Goal: Ask a question: Seek information or help from site administrators or community

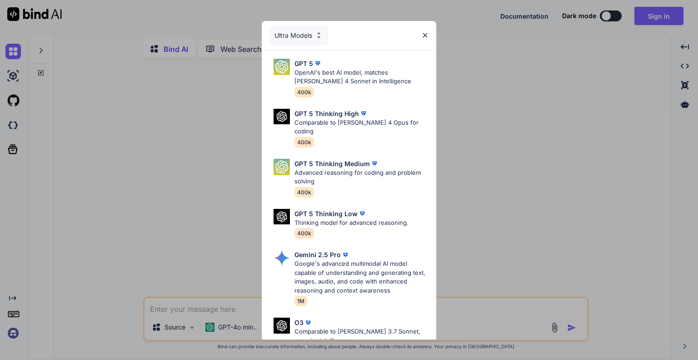
type textarea "x"
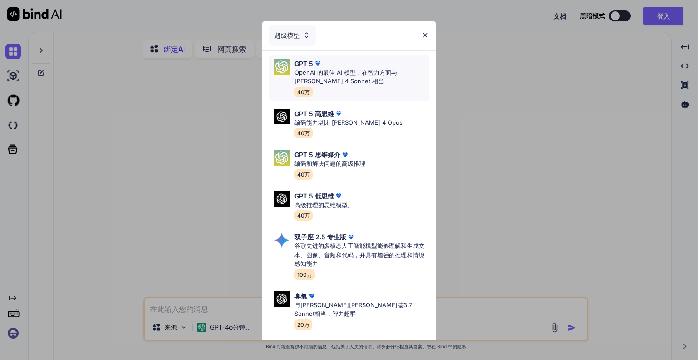
click at [394, 71] on font "OpenAI 的最佳 AI 模型，在智力方面与 [PERSON_NAME] 4 Sonnet 相当" at bounding box center [346, 77] width 103 height 16
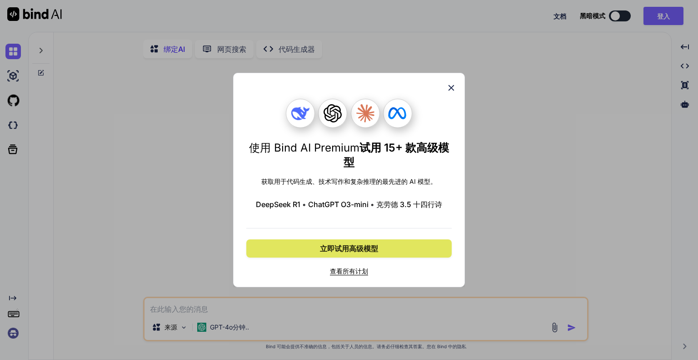
click at [346, 247] on font "立即试用高级模型" at bounding box center [349, 248] width 58 height 9
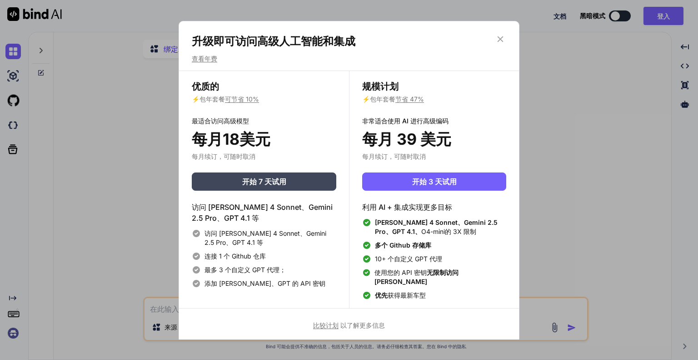
click at [504, 44] on icon at bounding box center [500, 39] width 10 height 10
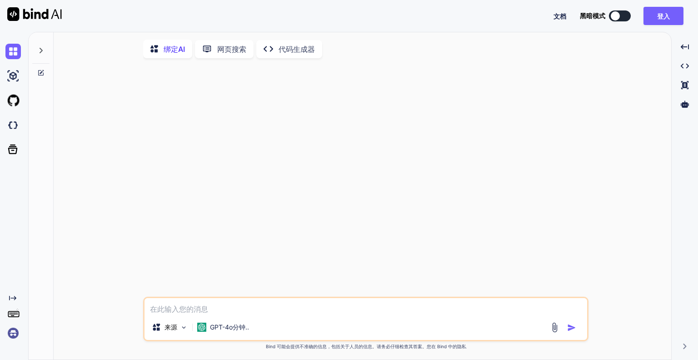
click at [285, 309] on textarea at bounding box center [366, 306] width 443 height 16
type textarea "a"
type textarea "x"
type textarea "啊"
type textarea "x"
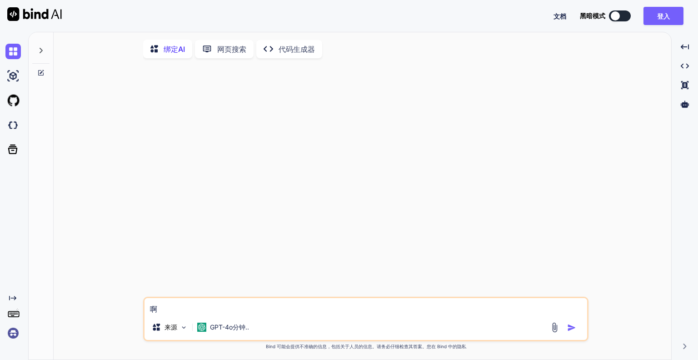
type textarea "啊"
click at [575, 330] on img "button" at bounding box center [571, 327] width 9 height 9
type textarea "x"
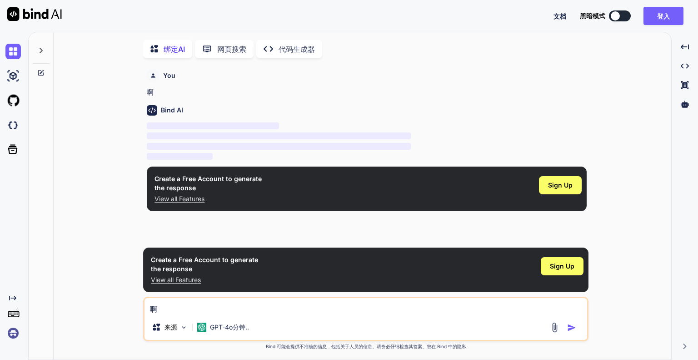
scroll to position [3, 0]
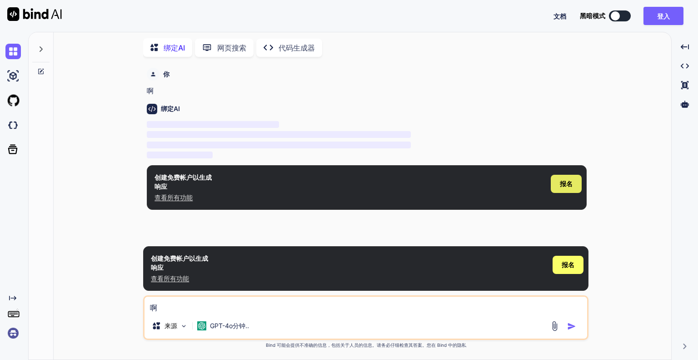
click at [564, 180] on font "报名" at bounding box center [566, 184] width 13 height 8
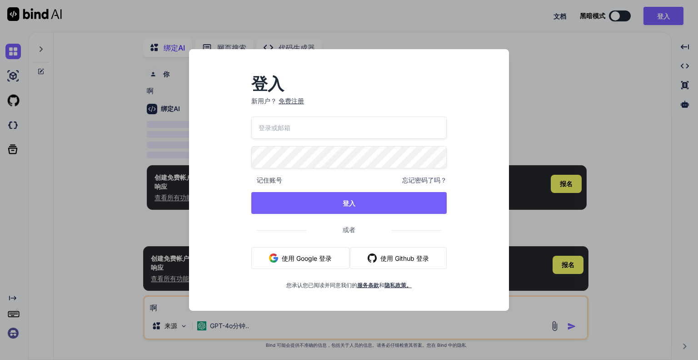
click at [295, 93] on div "登入 新用户？ 免费注册" at bounding box center [348, 96] width 195 height 40
click at [294, 102] on font "免费注册" at bounding box center [291, 101] width 25 height 8
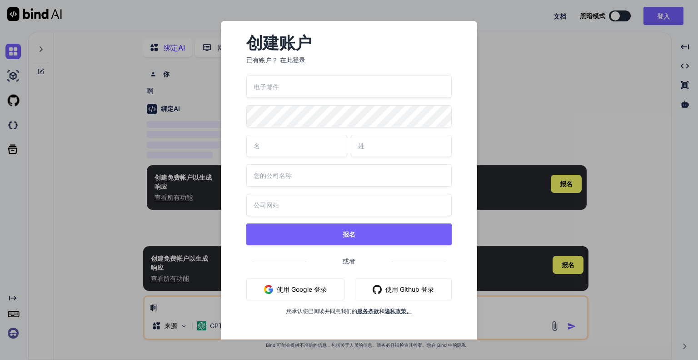
click at [308, 86] on input "email" at bounding box center [348, 86] width 205 height 22
click at [341, 137] on div "报名 或者 使用 Google 登录 使用 Github 登录 您承认您已阅读并同意我们的 服务条款 和 隐私政策。" at bounding box center [348, 205] width 205 height 261
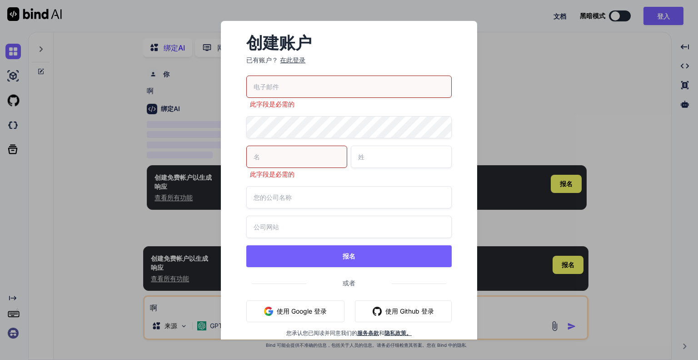
click at [326, 83] on input "email" at bounding box center [348, 86] width 205 height 22
type input "1212"
click at [306, 189] on input "text" at bounding box center [348, 197] width 205 height 22
click at [360, 159] on input "text" at bounding box center [401, 156] width 101 height 22
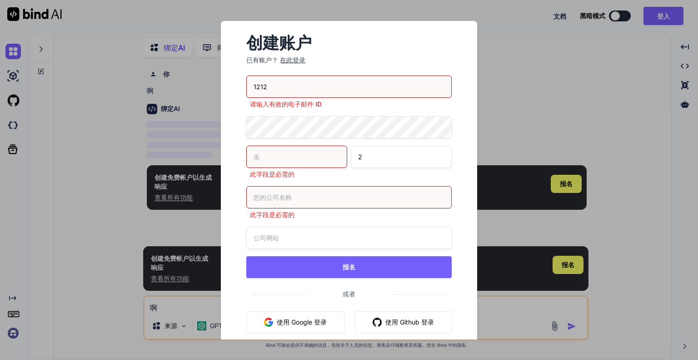
type input "2"
click at [292, 156] on input "text" at bounding box center [296, 156] width 101 height 22
type input "2"
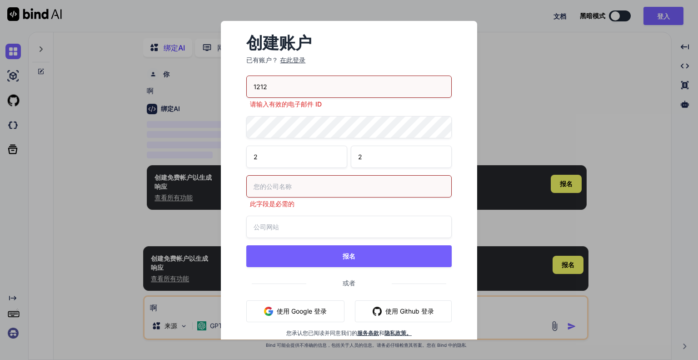
click at [294, 202] on div "此字段是必需的" at bounding box center [348, 191] width 205 height 33
type input "2"
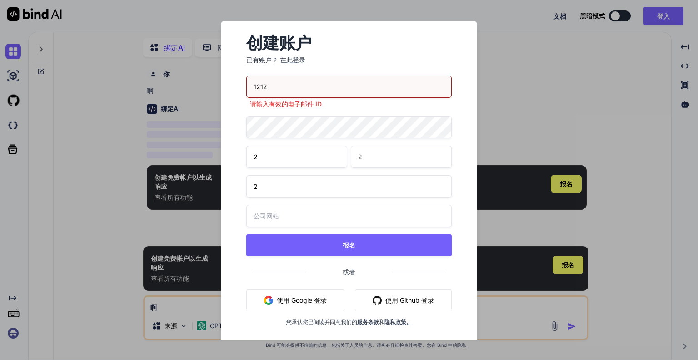
click at [292, 235] on div "1212 请输入有效的电子邮件 ID 2 2 2 报名 或者 使用 Google 登录 使用 Github 登录 您承认您已阅读并同意我们的 服务条款 和 隐…" at bounding box center [348, 211] width 205 height 272
type input "2"
click at [305, 90] on input "1212" at bounding box center [348, 86] width 205 height 22
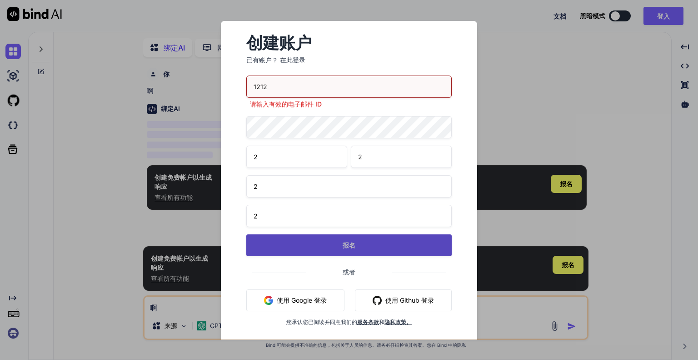
click at [282, 243] on button "报名" at bounding box center [348, 245] width 205 height 22
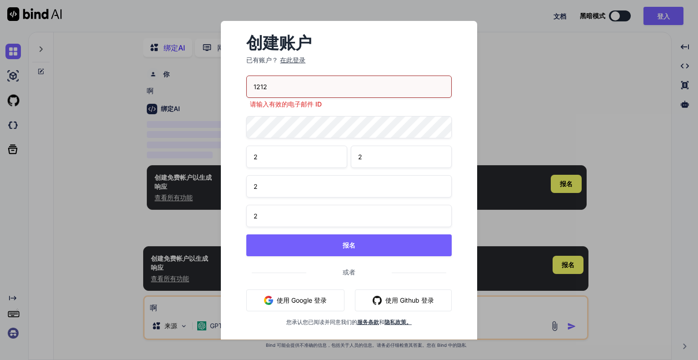
click at [304, 87] on input "1212" at bounding box center [348, 86] width 205 height 22
drag, startPoint x: 303, startPoint y: 87, endPoint x: 179, endPoint y: 80, distance: 124.3
click at [179, 80] on div "创建账户 已有账户？ 在此登录 1212 请输入有效的电子邮件 ID 2 2 2 2 报名 或者 使用 Google 登录 使用 Github 登录 您承认您…" at bounding box center [349, 180] width 698 height 360
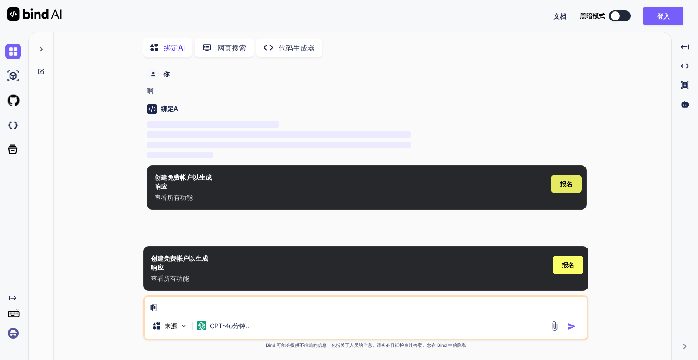
click at [574, 184] on div "报名" at bounding box center [566, 184] width 31 height 18
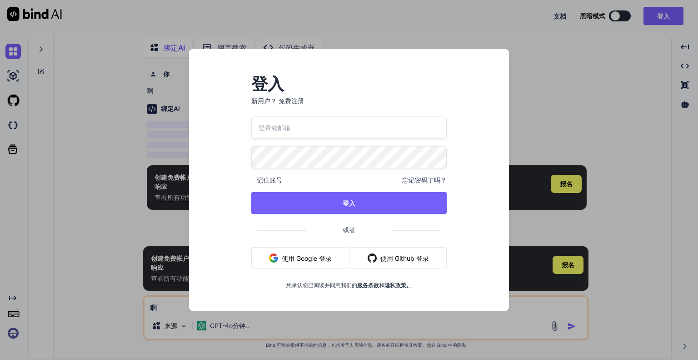
click at [293, 98] on font "免费注册" at bounding box center [291, 101] width 25 height 8
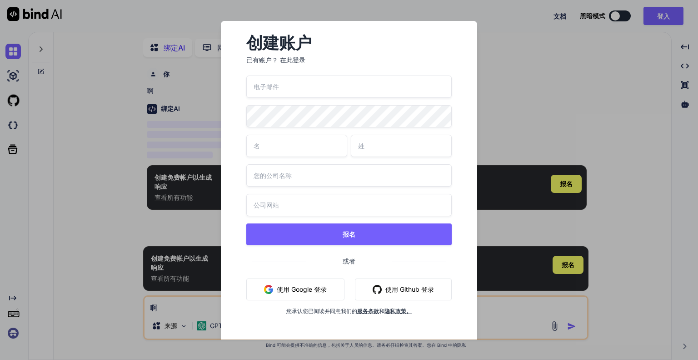
click at [309, 91] on input "email" at bounding box center [348, 86] width 205 height 22
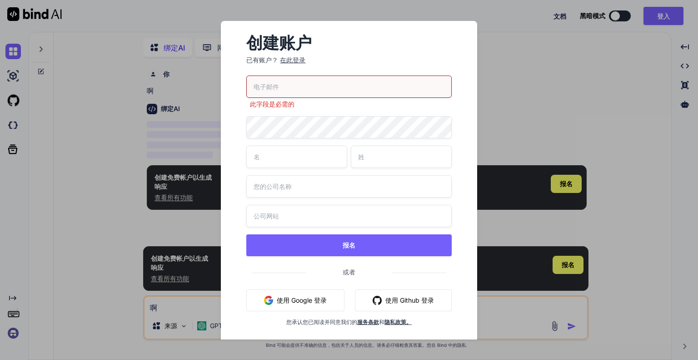
click at [320, 94] on input "email" at bounding box center [348, 86] width 205 height 22
type input "[EMAIL_ADDRESS][DOMAIN_NAME]"
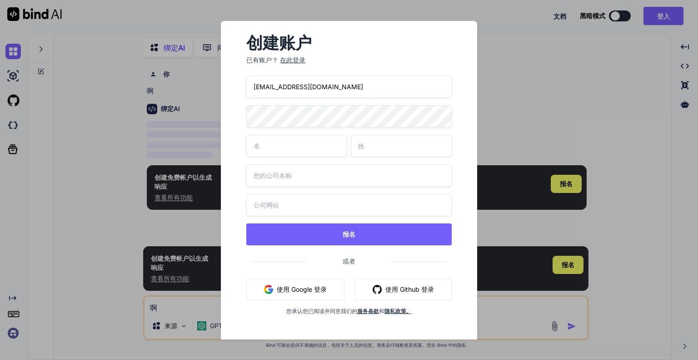
click at [220, 114] on div "创建账户 已有账户？ 在此登录 bjbq@me.com 报名 或者 使用 Google 登录 使用 Github 登录 您承认您已阅读并同意我们的 服务条款 …" at bounding box center [349, 180] width 279 height 318
click at [160, 113] on div "创建账户 已有账户？ 在此登录 bjbq@me.com 报名 或者 使用 Google 登录 使用 Github 登录 您承认您已阅读并同意我们的 服务条款 …" at bounding box center [349, 180] width 698 height 360
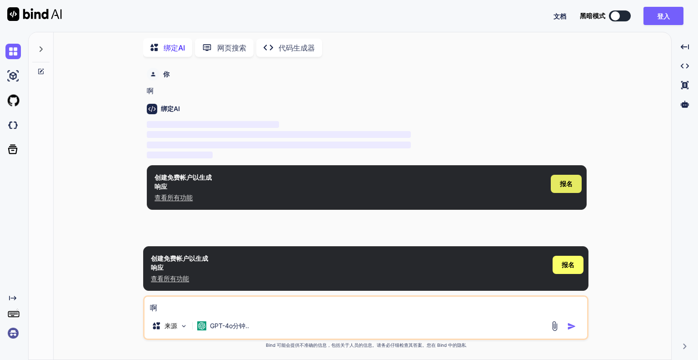
click at [570, 180] on font "报名" at bounding box center [566, 184] width 13 height 8
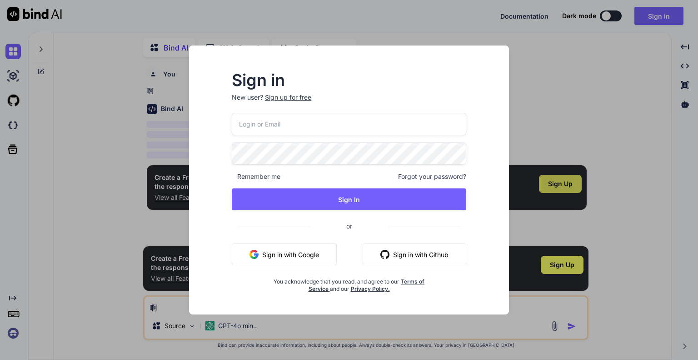
click at [290, 93] on div "Sign up for free" at bounding box center [288, 97] width 46 height 9
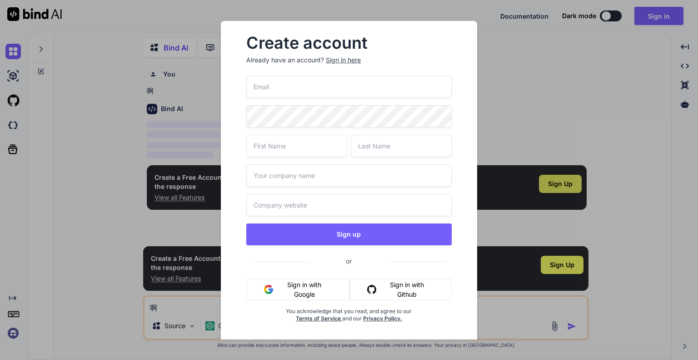
click at [304, 90] on input "email" at bounding box center [348, 86] width 205 height 22
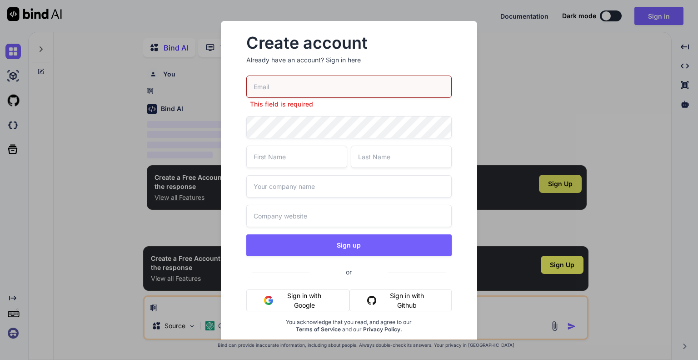
click at [313, 110] on div "This field is required Sign up or Sign in with Google Sign in with Github You a…" at bounding box center [348, 214] width 205 height 279
click at [320, 92] on input "email" at bounding box center [348, 86] width 205 height 22
type input "[EMAIL_ADDRESS][DOMAIN_NAME]"
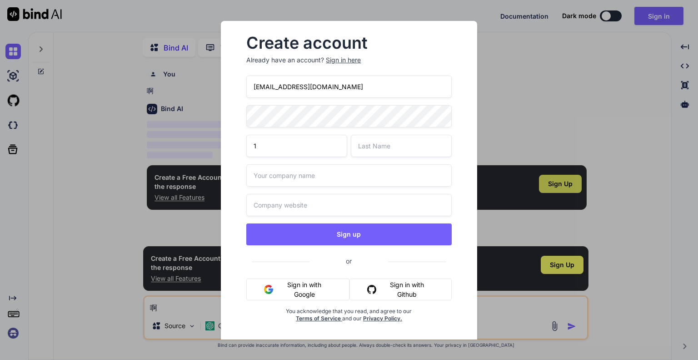
type input "1"
click at [391, 145] on input "text" at bounding box center [401, 146] width 101 height 22
type input "2"
click at [326, 174] on input "text" at bounding box center [348, 175] width 205 height 22
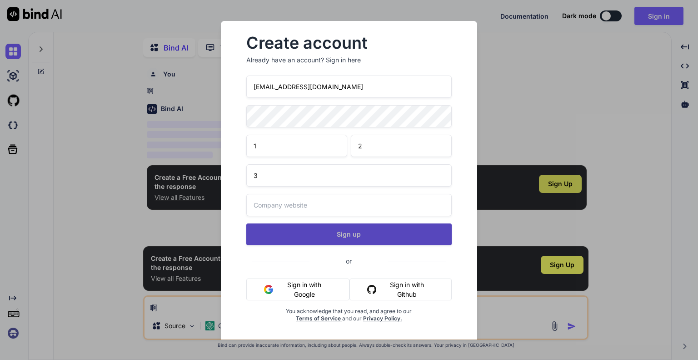
type input "3"
click at [333, 231] on button "Sign up" at bounding box center [348, 234] width 205 height 22
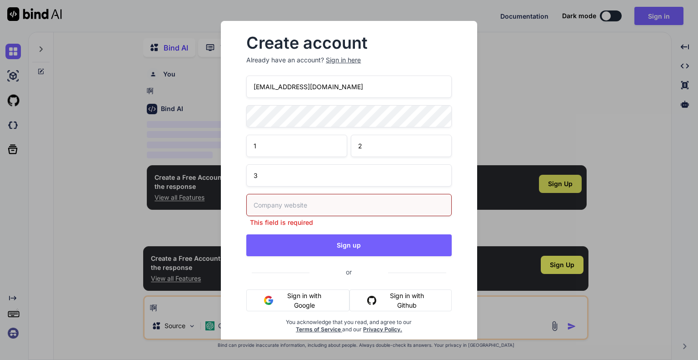
click at [398, 197] on input "text" at bounding box center [348, 205] width 205 height 22
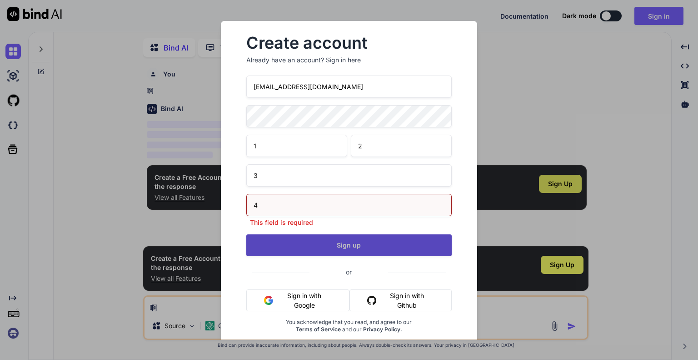
type input "4"
click at [395, 230] on div "bjbq@me.com 1 2 3 4 This field is required Sign up or Sign in with Google Sign …" at bounding box center [348, 214] width 205 height 279
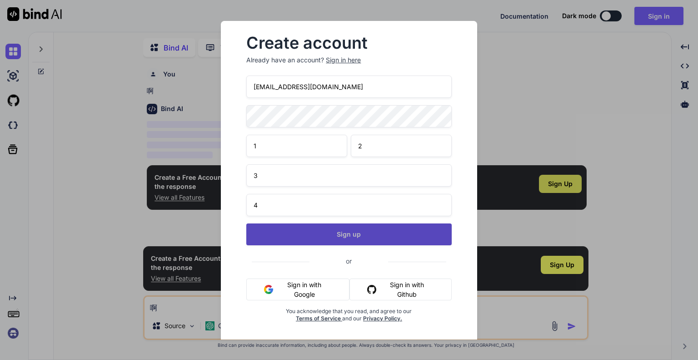
click at [406, 236] on button "Sign up" at bounding box center [348, 234] width 205 height 22
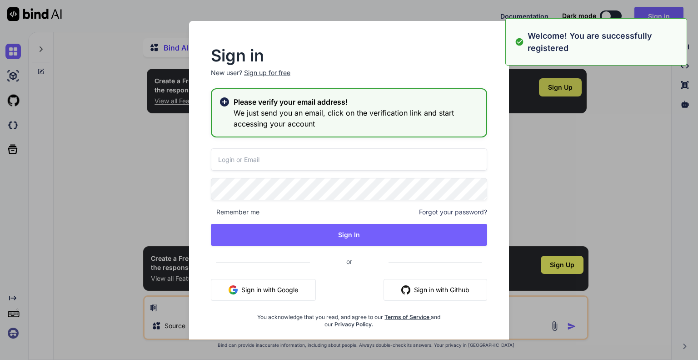
type textarea "x"
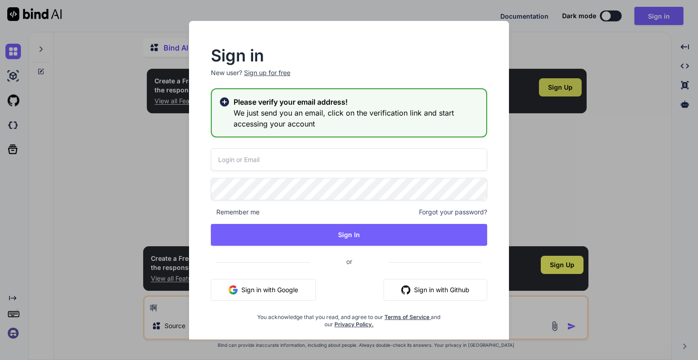
click at [330, 164] on input "email" at bounding box center [349, 159] width 276 height 22
type input "[EMAIL_ADDRESS][DOMAIN_NAME]"
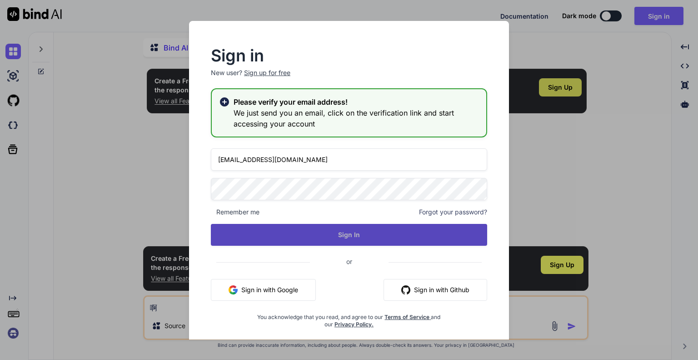
click at [327, 233] on button "Sign In" at bounding box center [349, 235] width 276 height 22
click at [345, 239] on button "Sign In" at bounding box center [349, 235] width 276 height 22
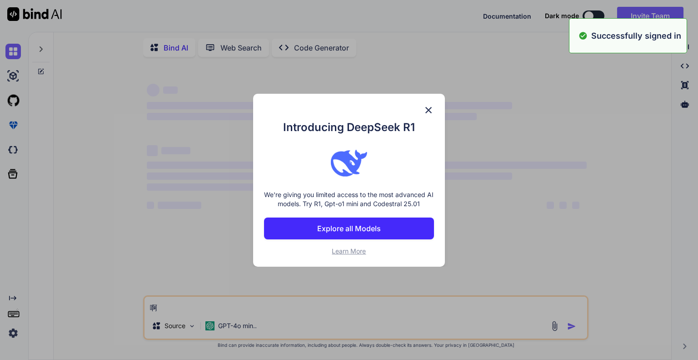
type textarea "x"
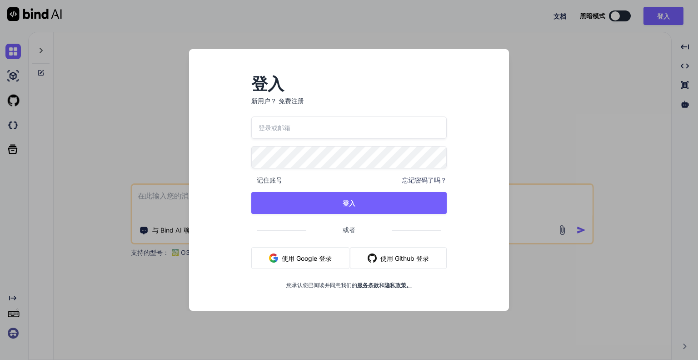
click at [379, 114] on p "新用户？ 免费注册" at bounding box center [348, 106] width 195 height 20
click at [375, 126] on input "email" at bounding box center [348, 127] width 195 height 22
type input "[EMAIL_ADDRESS][DOMAIN_NAME]"
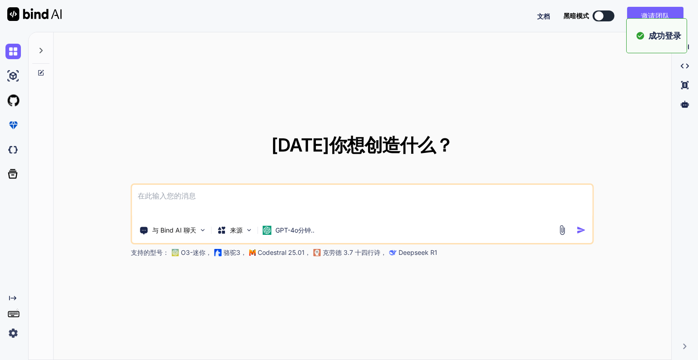
click at [310, 195] on textarea at bounding box center [362, 202] width 460 height 34
click at [296, 231] on font "GPT-4o分钟.." at bounding box center [294, 230] width 39 height 8
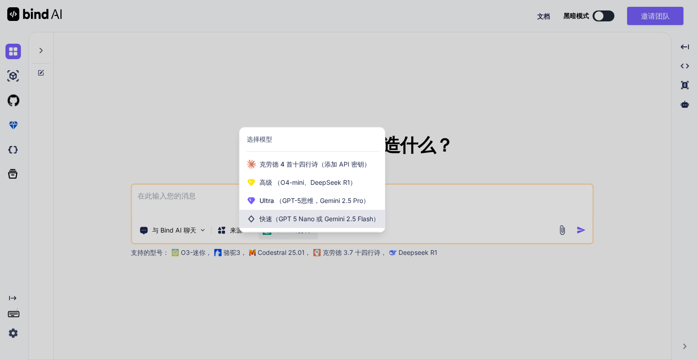
click at [371, 221] on font "（GPT 5 Nano 或 Gemini 2.5 Flash）" at bounding box center [325, 219] width 107 height 8
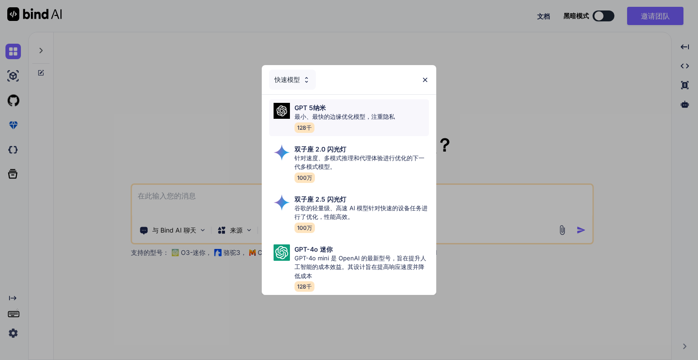
click at [367, 125] on div "GPT 5纳米 最小、最快的边缘优化模型，注重隐私 128千" at bounding box center [345, 118] width 100 height 30
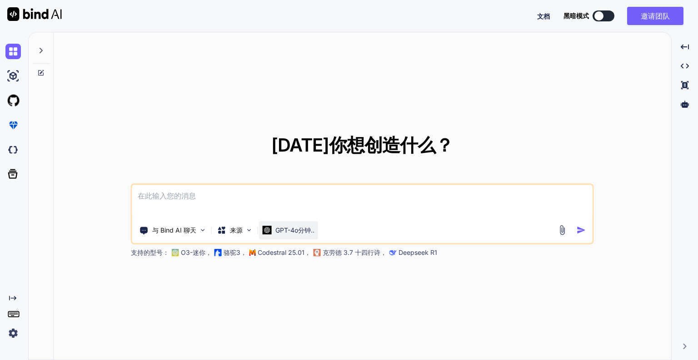
click at [307, 230] on font "GPT-4o分钟.." at bounding box center [294, 230] width 39 height 8
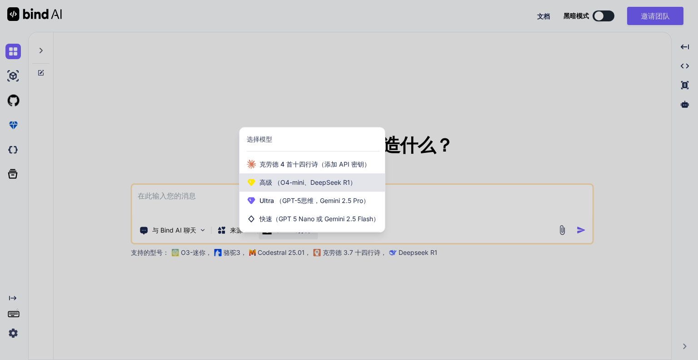
click at [345, 184] on font "（O4-mini、DeepSeek R1）" at bounding box center [315, 182] width 82 height 8
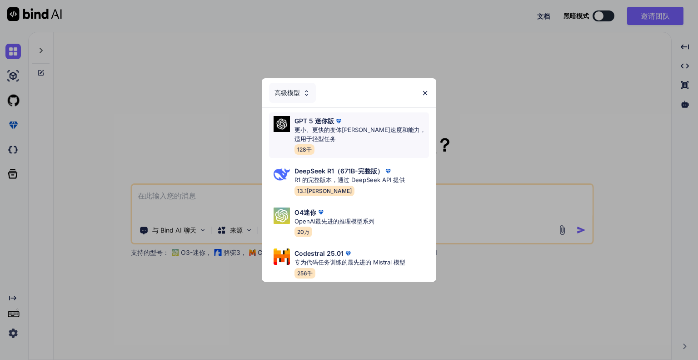
click at [348, 132] on p "更小、更快的变体[PERSON_NAME]速度和能力，适用于轻型任务" at bounding box center [362, 134] width 135 height 18
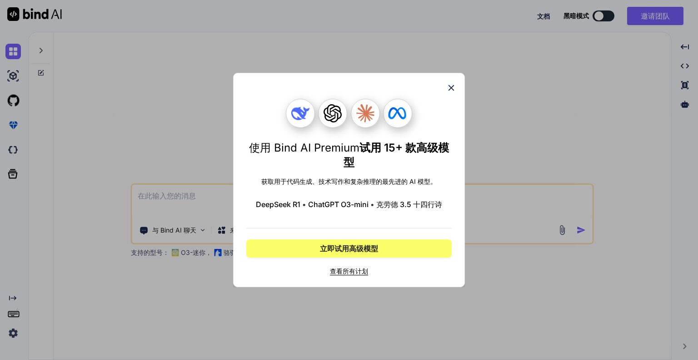
click at [353, 270] on font "查看所有计划" at bounding box center [349, 271] width 38 height 8
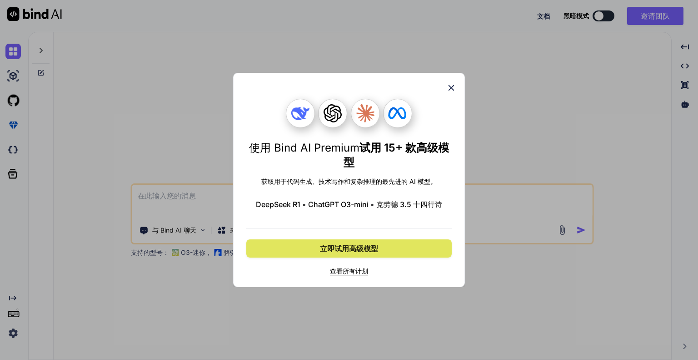
click at [360, 246] on font "立即试用高级模型" at bounding box center [349, 248] width 58 height 9
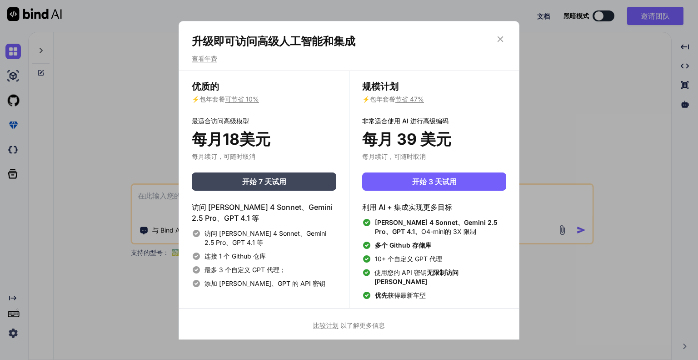
click at [500, 41] on icon at bounding box center [500, 39] width 10 height 10
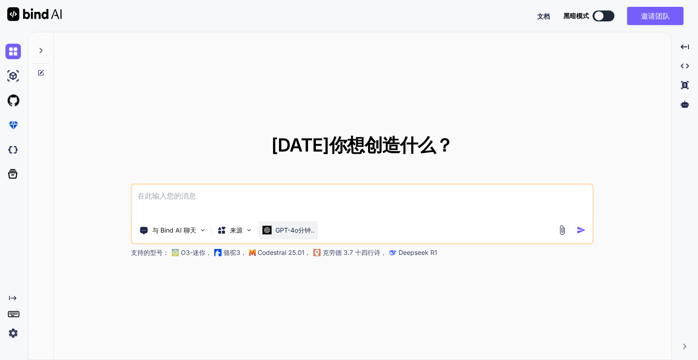
click at [303, 225] on p "GPT-4o分钟.." at bounding box center [294, 229] width 39 height 9
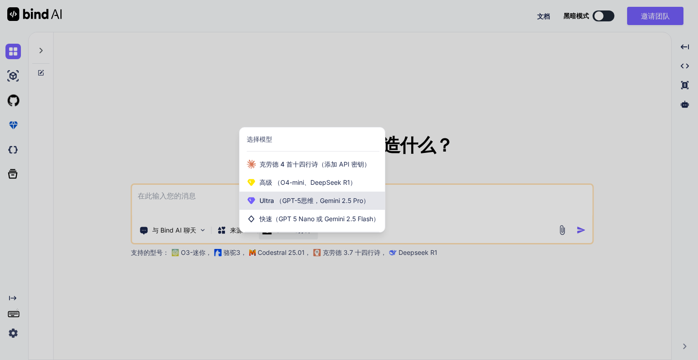
click at [345, 205] on span "Ultra （GPT-5思维，Gemini 2.5 Pro）" at bounding box center [315, 200] width 110 height 9
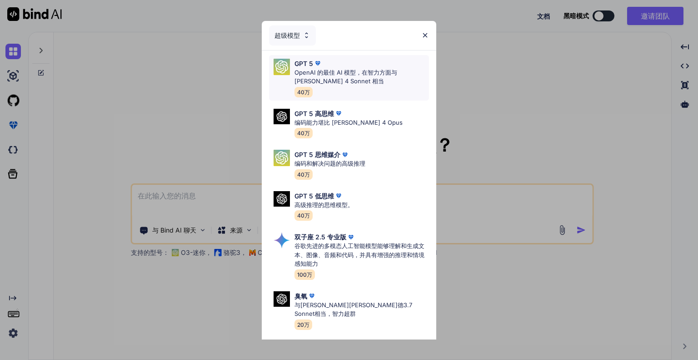
click at [375, 80] on p "OpenAI 的最佳 AI 模型，在智力方面与 [PERSON_NAME] 4 Sonnet 相当" at bounding box center [362, 77] width 135 height 18
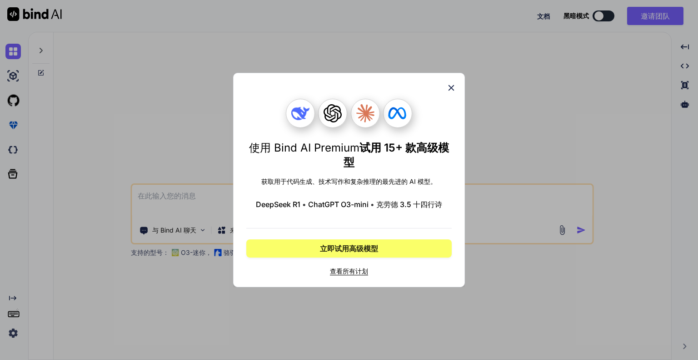
click at [450, 87] on icon at bounding box center [452, 88] width 6 height 6
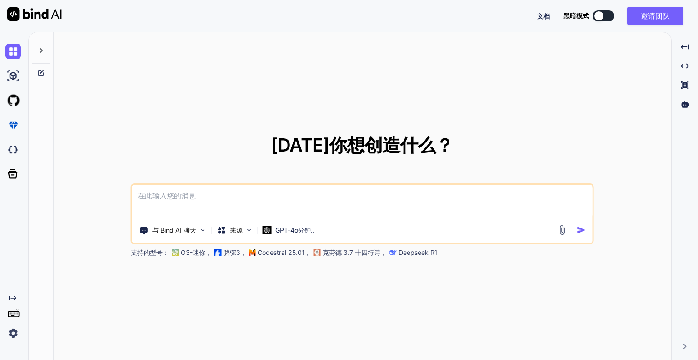
click at [281, 195] on textarea at bounding box center [362, 202] width 460 height 34
click at [183, 234] on p "与 Bind AI 聊天" at bounding box center [174, 229] width 44 height 9
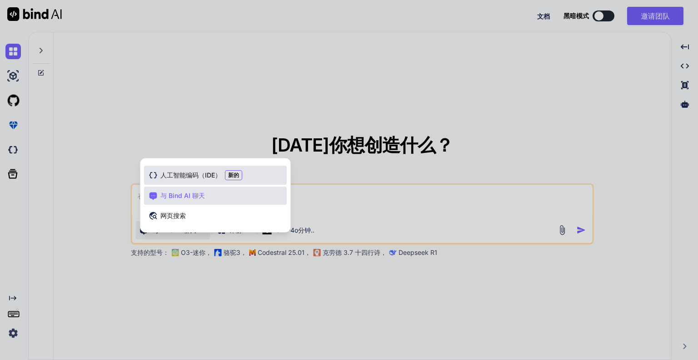
click at [195, 175] on font "人工智能编码（IDE）" at bounding box center [190, 175] width 61 height 8
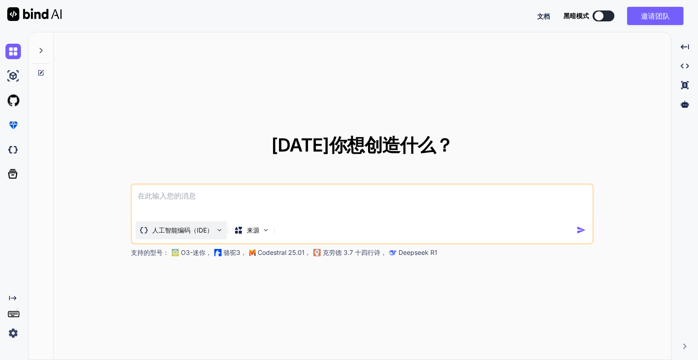
click at [195, 227] on font "人工智能编码（IDE）" at bounding box center [182, 230] width 61 height 8
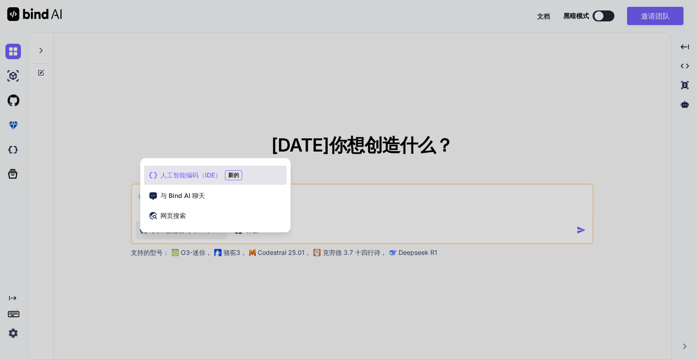
click at [196, 236] on div at bounding box center [349, 180] width 698 height 360
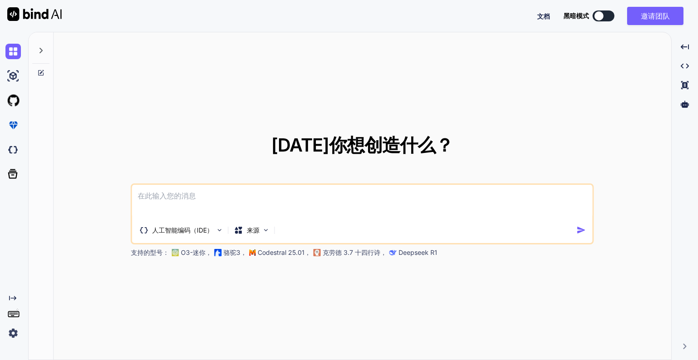
click at [196, 208] on textarea at bounding box center [362, 202] width 460 height 34
click at [183, 230] on font "人工智能编码（IDE）" at bounding box center [182, 230] width 61 height 8
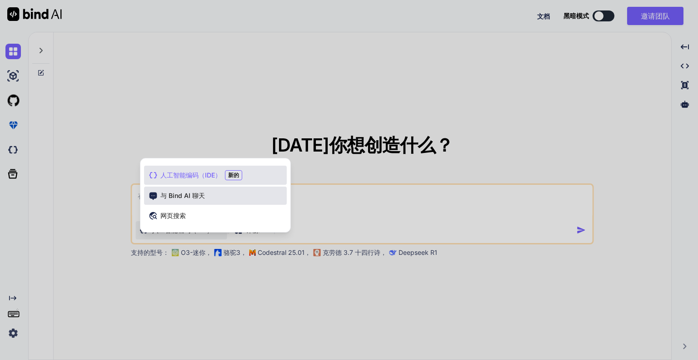
click at [197, 202] on div "与 Bind AI 聊天" at bounding box center [215, 195] width 143 height 18
type textarea "x"
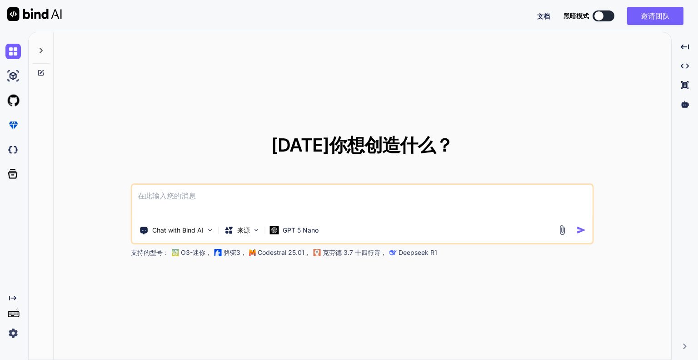
click at [197, 202] on textarea at bounding box center [362, 202] width 460 height 34
type textarea "w"
type textarea "x"
type textarea "wo"
type textarea "x"
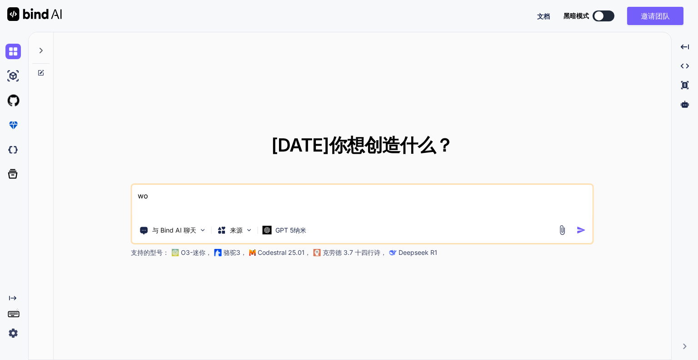
type textarea "wo'x"
type textarea "x"
type textarea "wo'xi"
type textarea "x"
type textarea "wo'xia"
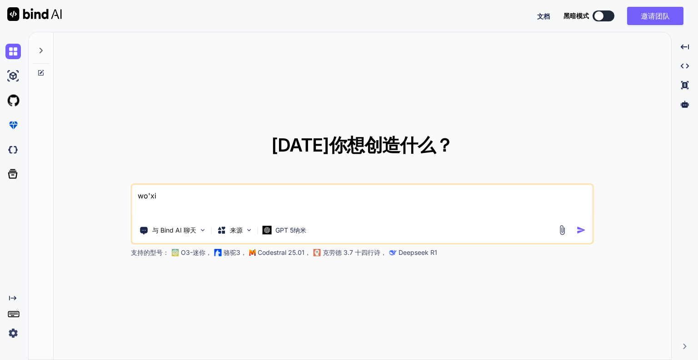
type textarea "x"
type textarea "wo'xian"
type textarea "x"
type textarea "wo'xiang"
type textarea "x"
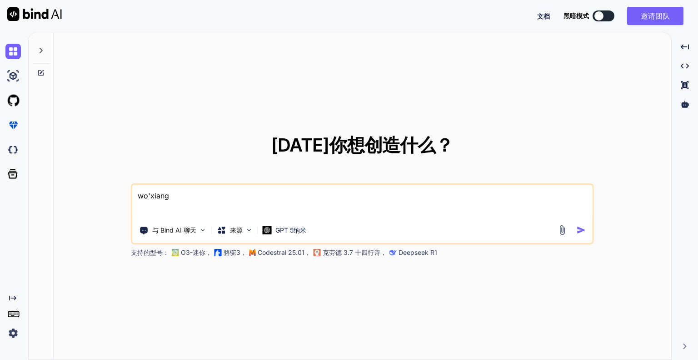
type textarea "我想"
type textarea "x"
type textarea "我想c"
type textarea "x"
type textarea "我想ch"
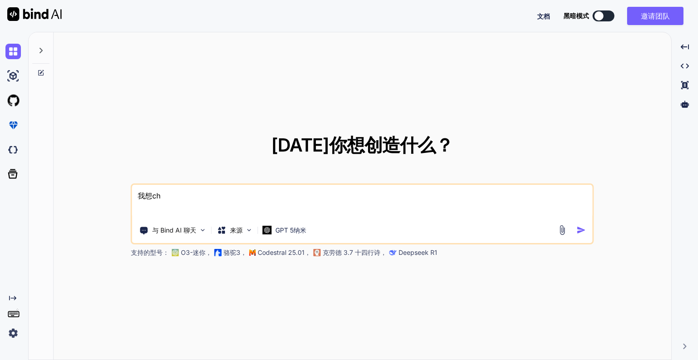
type textarea "x"
type textarea "我想chu"
type textarea "x"
type textarea "我想chua"
type textarea "x"
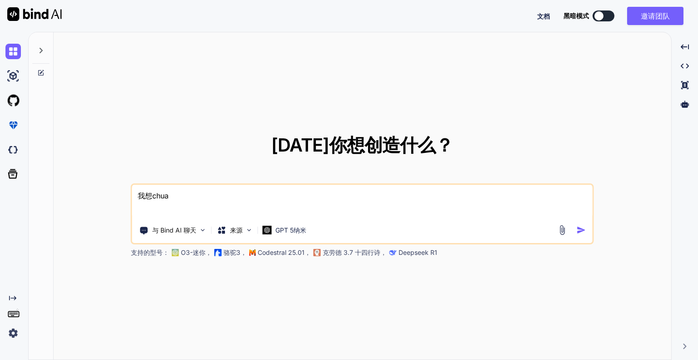
type textarea "我想chuan"
type textarea "x"
type textarea "我想chuang"
type textarea "x"
type textarea "我想[PERSON_NAME]'z"
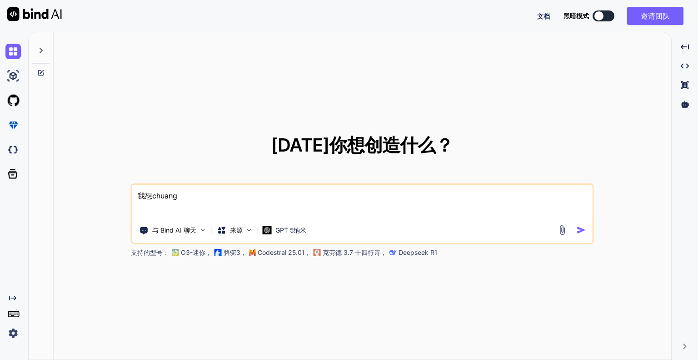
type textarea "x"
type textarea "我想[PERSON_NAME]'zh"
type textarea "x"
type textarea "我想[PERSON_NAME]"
type textarea "x"
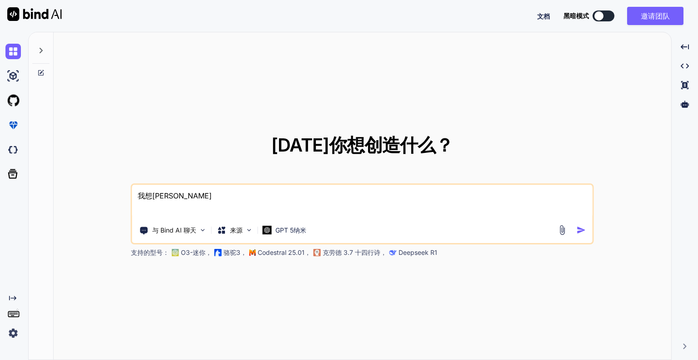
type textarea "我想[PERSON_NAME]"
type textarea "x"
type textarea "我想床罩"
type textarea "x"
type textarea "我想床"
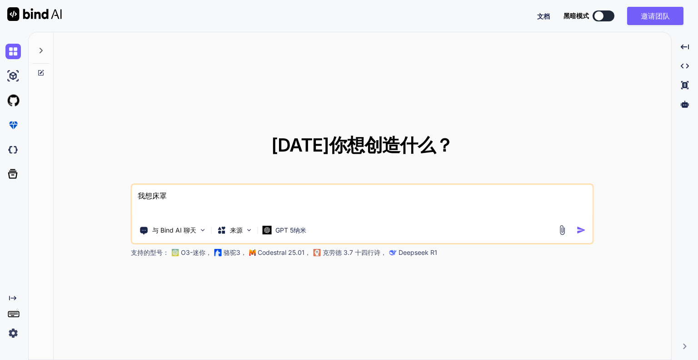
type textarea "x"
type textarea "我想"
type textarea "x"
type textarea "我想c"
type textarea "x"
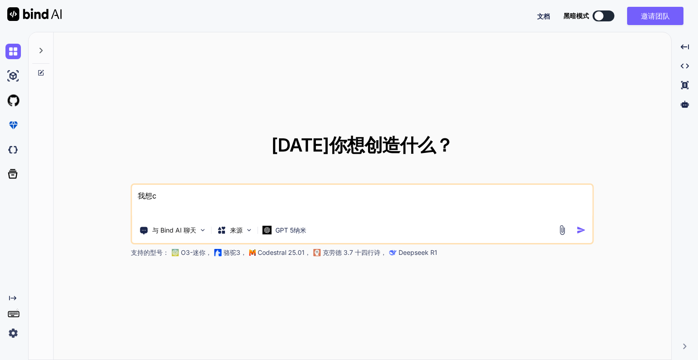
type textarea "我想ch"
type textarea "x"
type textarea "我想chu"
type textarea "x"
type textarea "我想chua"
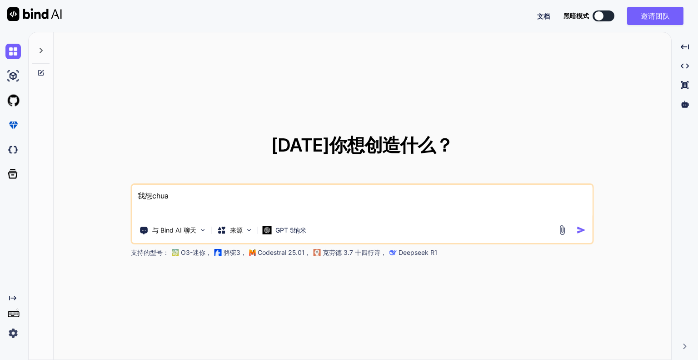
type textarea "x"
type textarea "我想chuan"
type textarea "x"
type textarea "我想chuang"
type textarea "x"
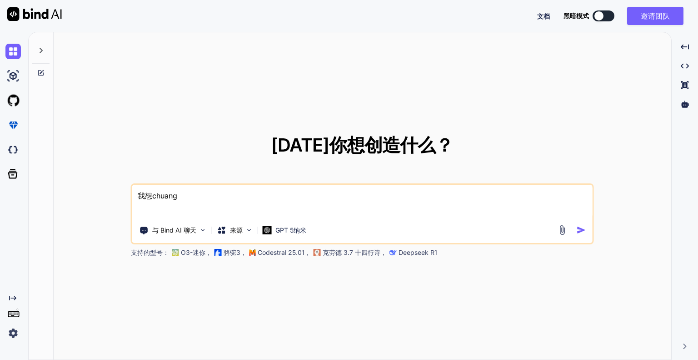
type textarea "我想[PERSON_NAME]'z"
type textarea "x"
type textarea "我想[PERSON_NAME]'za"
type textarea "x"
type textarea "我想[PERSON_NAME]"
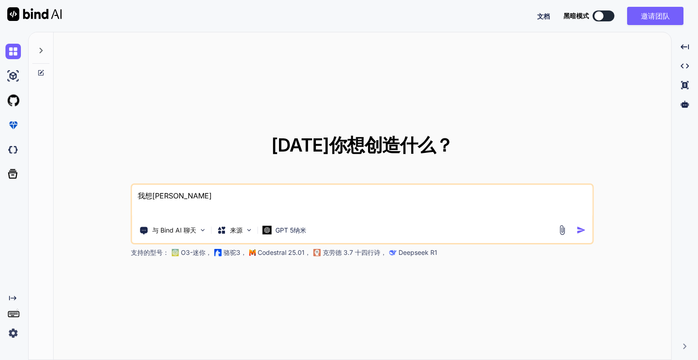
type textarea "x"
type textarea "我想创造"
type textarea "x"
type textarea "我想创造y"
type textarea "x"
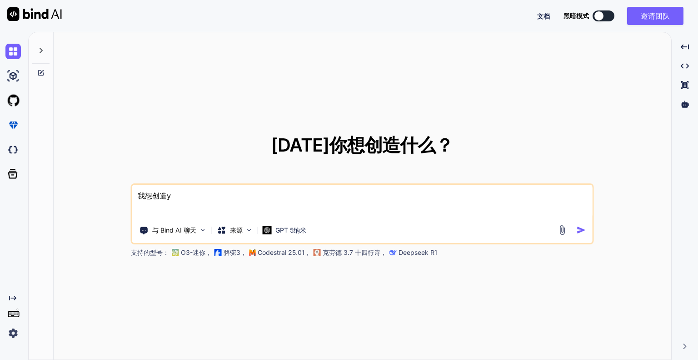
type textarea "我想创造[PERSON_NAME]"
type textarea "x"
type textarea "我想创造yi'g"
type textarea "x"
type textarea "我想创造yi'ge"
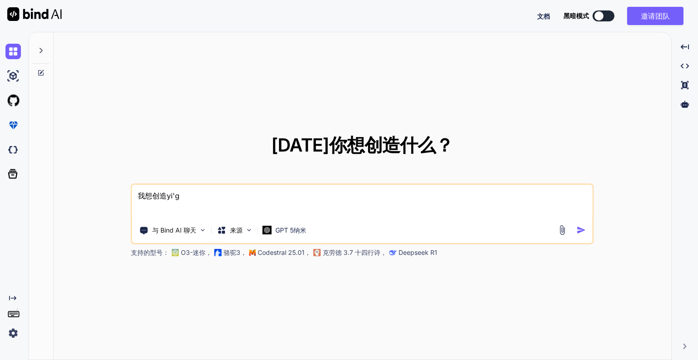
type textarea "x"
type textarea "我想创造一个"
type textarea "x"
type textarea "我想创造一个y"
type textarea "x"
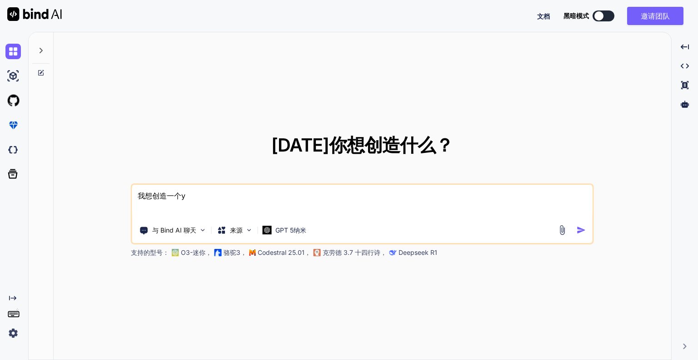
type textarea "我想创造一个yi"
type textarea "x"
type textarea "我想创造一个yin"
type textarea "x"
type textarea "我想创造一个ying"
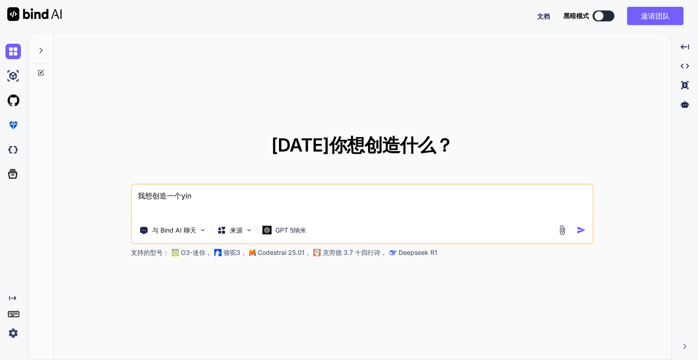
type textarea "x"
type textarea "我想创造一个ying'y"
type textarea "x"
type textarea "我想创造一个ying'yo"
type textarea "x"
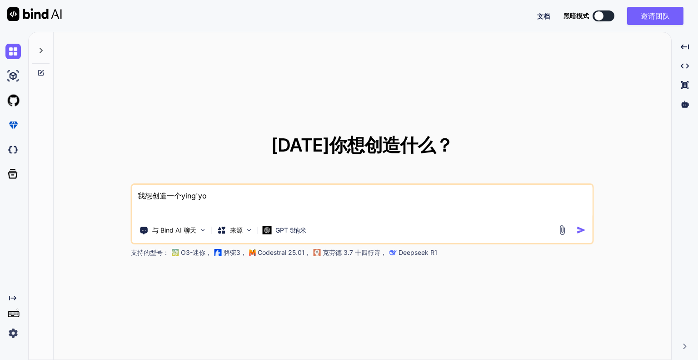
type textarea "我想创造一个[PERSON_NAME]"
type textarea "x"
type textarea "我想创造一个[PERSON_NAME]"
type textarea "x"
type textarea "我想创造一个应用"
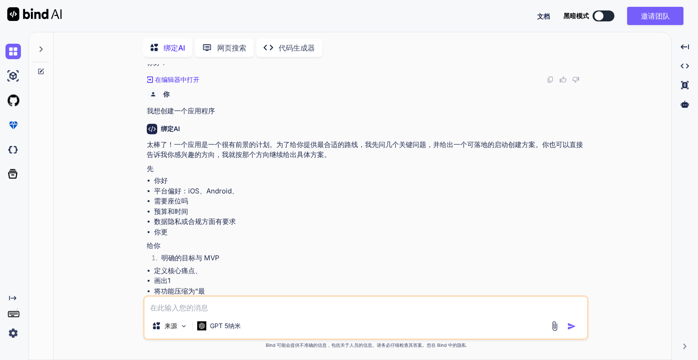
scroll to position [40, 0]
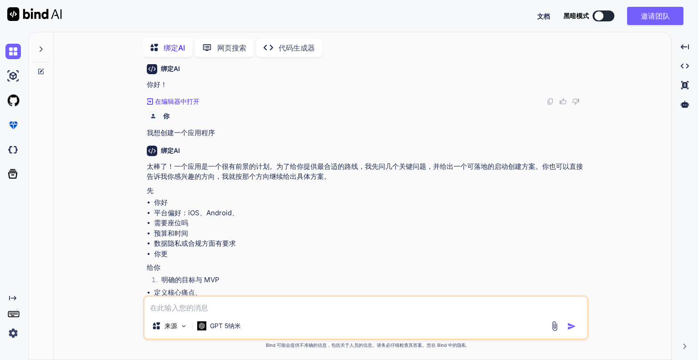
click at [581, 97] on div "Created with Pixso. 在编辑器中打开" at bounding box center [367, 101] width 440 height 9
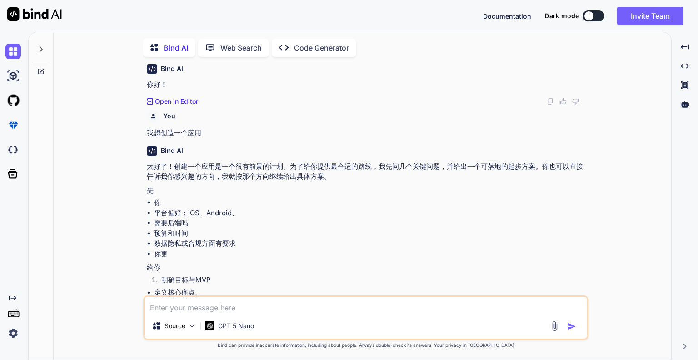
click at [300, 148] on div "Bind AI" at bounding box center [367, 150] width 440 height 10
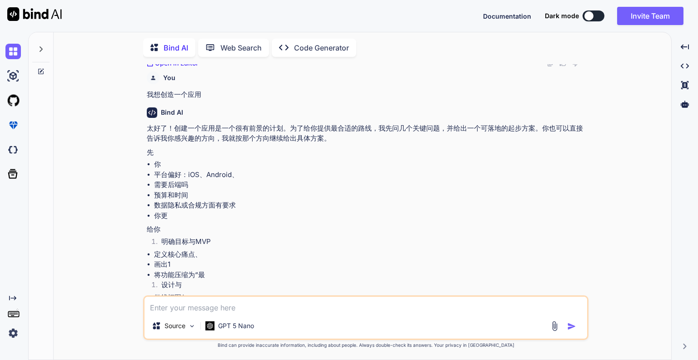
scroll to position [85, 0]
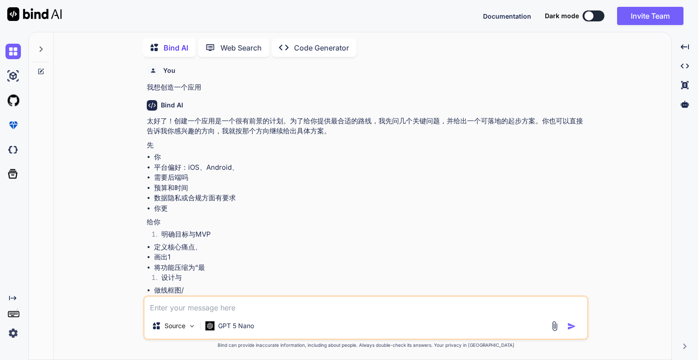
click at [224, 304] on textarea at bounding box center [366, 304] width 443 height 16
click at [222, 309] on textarea at bounding box center [366, 304] width 443 height 16
type textarea "x"
type textarea "I"
type textarea "x"
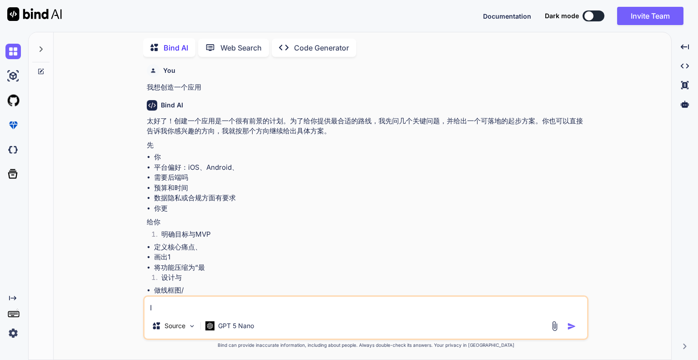
type textarea "IO"
type textarea "x"
type textarea "IOS"
type textarea "x"
type textarea "IOS，"
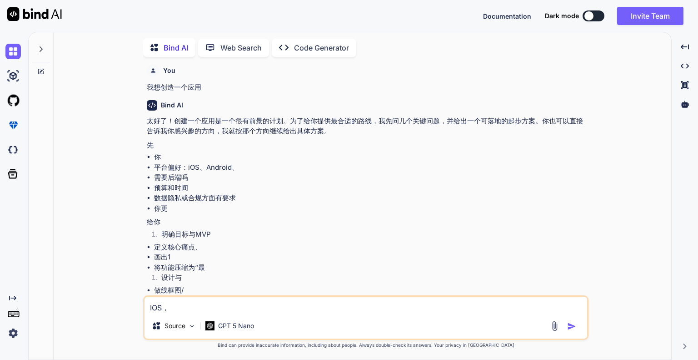
type textarea "x"
type textarea "IOS，a"
type textarea "x"
type textarea "IOS，"
type textarea "x"
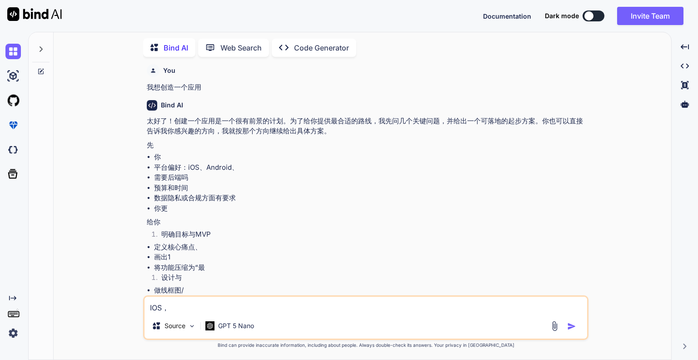
type textarea "IOS，h"
type textarea "x"
type textarea "IOS，ho"
type textarea "x"
type textarea "IOS，hou"
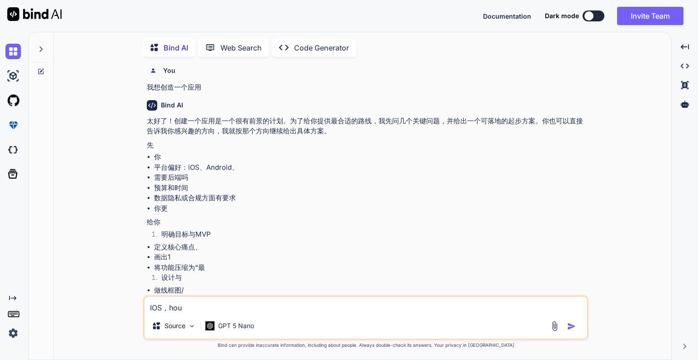
type textarea "x"
type textarea "IOS，hou'd"
type textarea "x"
type textarea "IOS，hou'du"
type textarea "x"
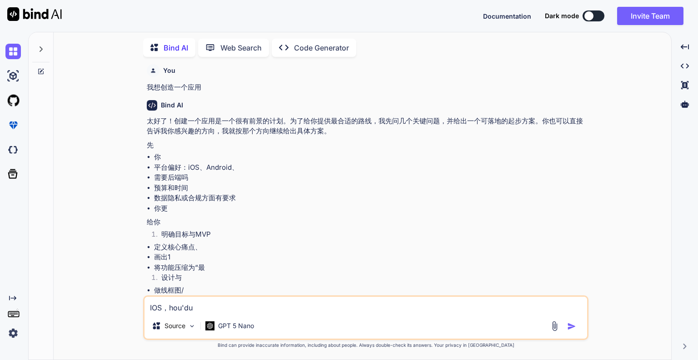
type textarea "IOS，hou'dua"
type textarea "x"
type textarea "IOS，[PERSON_NAME]"
type textarea "x"
type textarea "IOS，[PERSON_NAME]"
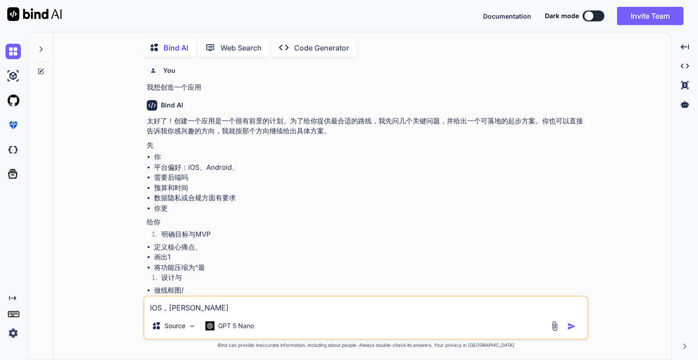
type textarea "x"
type textarea "IOS，hou'duan'sh"
type textarea "x"
type textarea "IOS，[PERSON_NAME]"
type textarea "x"
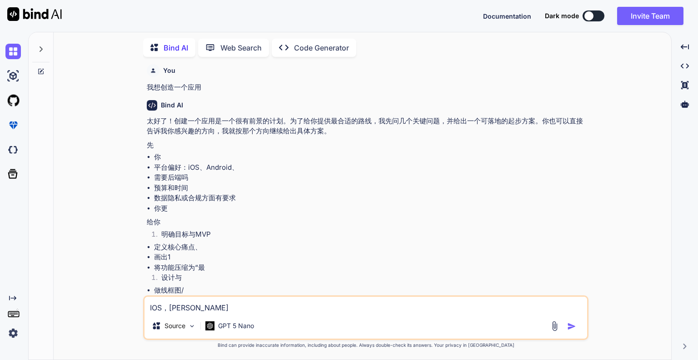
type textarea "IOS，后端是"
type textarea "x"
type textarea "IOS，后端是s"
type textarea "x"
type textarea "IOS，后端是sh"
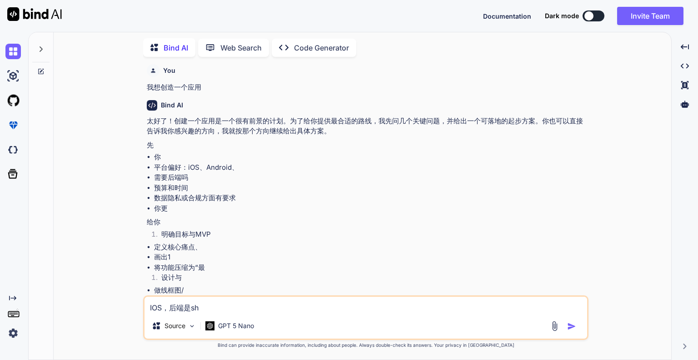
type textarea "x"
type textarea "IOS，后端是she"
type textarea "x"
type textarea "IOS，后端是she'm"
type textarea "x"
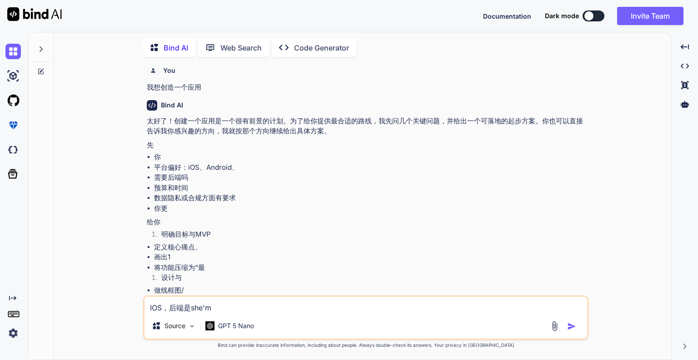
type textarea "IOS，后端是she'me"
type textarea "x"
type textarea "IOS，后端是社么"
type textarea "x"
type textarea "IOS，后端是社"
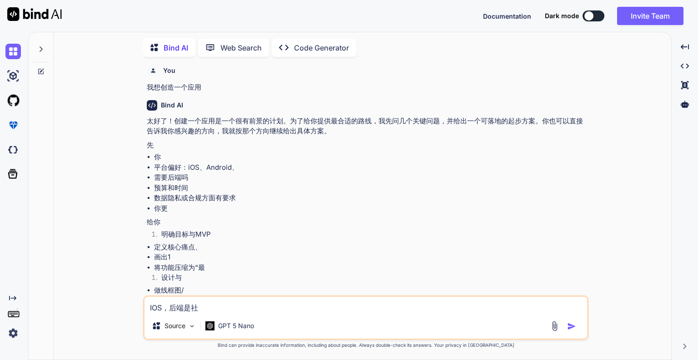
type textarea "x"
type textarea "IOS，后端是"
type textarea "x"
type textarea "IOS，后端是s"
type textarea "x"
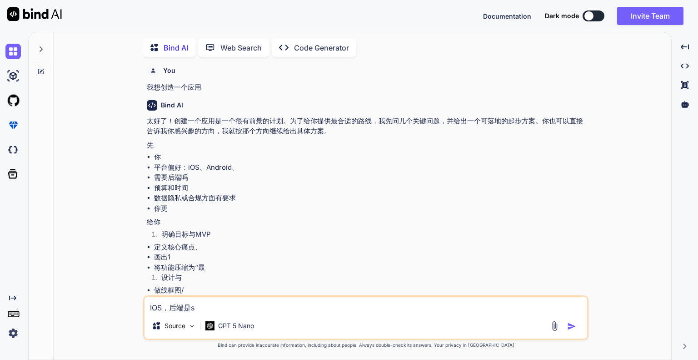
type textarea "IOS，后端是sh"
type textarea "x"
type textarea "IOS，后端是she"
type textarea "x"
type textarea "IOS，后端是[PERSON_NAME]"
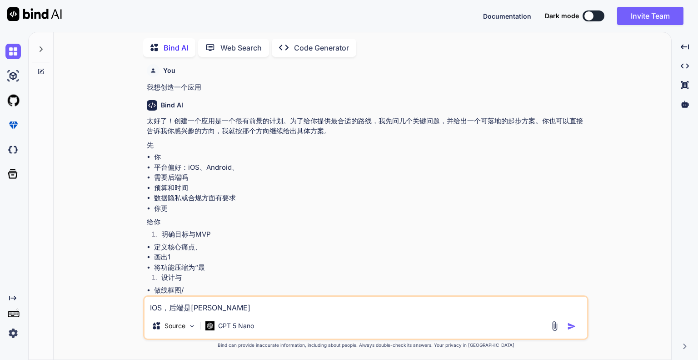
type textarea "x"
type textarea "IOS，后端是[PERSON_NAME]'m"
type textarea "x"
type textarea "IOS，后端是[PERSON_NAME]'me"
type textarea "x"
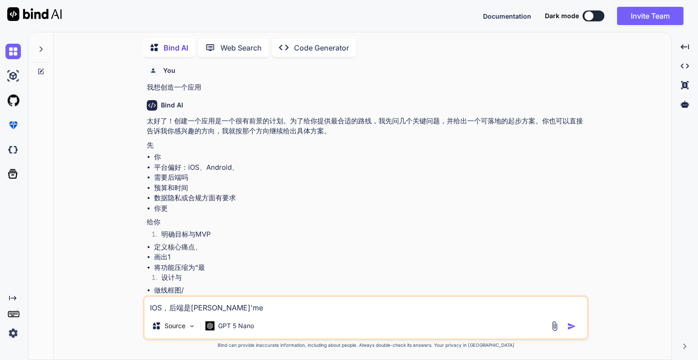
type textarea "IOS，后端是什么"
type textarea "x"
type textarea "IOS，后端是什么，"
type textarea "x"
type textarea "IOS，后端是什么，m"
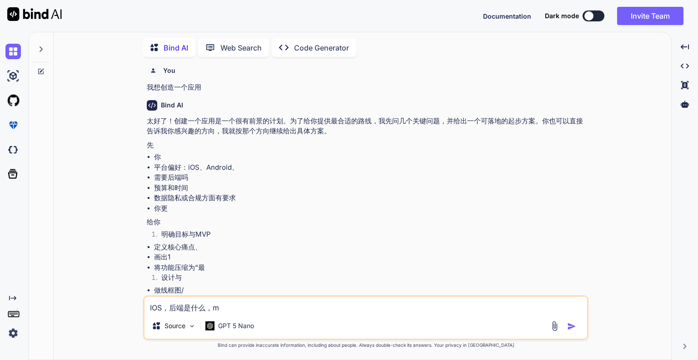
type textarea "x"
type textarea "IOS，后端是什么，me"
type textarea "x"
type textarea "IOS，后端是什么，mei"
type textarea "x"
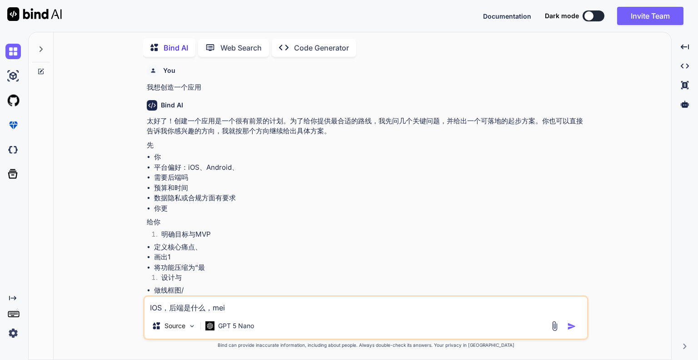
type textarea "IOS，后端是什么，mei'y"
type textarea "x"
type textarea "IOS，后端是什么，[PERSON_NAME]"
type textarea "x"
type textarea "IOS，后端是什么，mei'you"
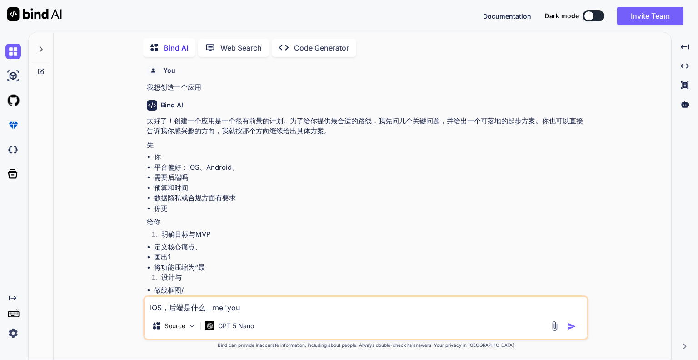
type textarea "x"
type textarea "IOS，后端是什么，没有"
type textarea "x"
type textarea "IOS，后端是什么，没有y"
type textarea "x"
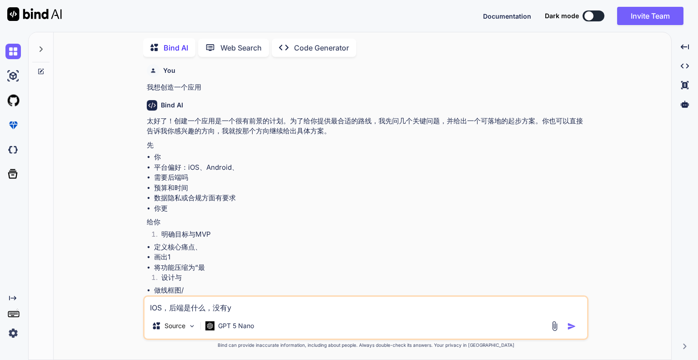
type textarea "IOS，后端是什么，没有yu"
type textarea "x"
type textarea "IOS，后端是什么，没有yu's"
type textarea "x"
type textarea "IOS，后端是什么，没有[PERSON_NAME]"
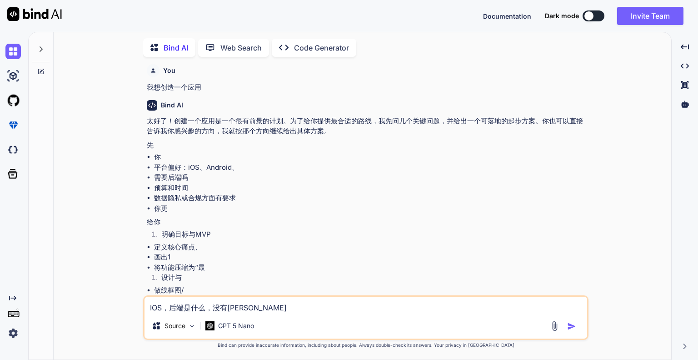
type textarea "x"
type textarea "IOS，后端是什么，没有[PERSON_NAME]"
type textarea "x"
type textarea "IOS，后端是什么，没有预算"
type textarea "x"
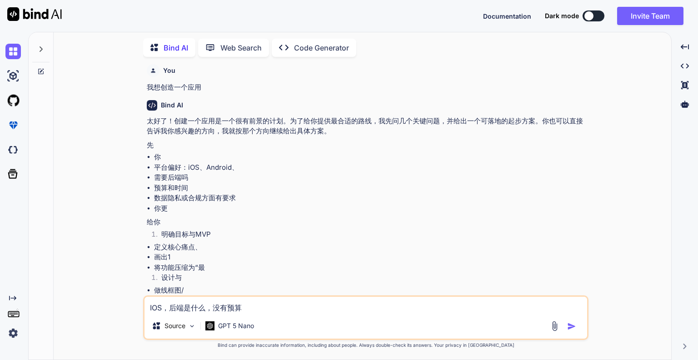
type textarea "IOS，后端是什么，没有预算s"
type textarea "x"
type textarea "IOS，后端是什么，没有预算sh"
type textarea "x"
type textarea "IOS，后端是什么，没有预算shi"
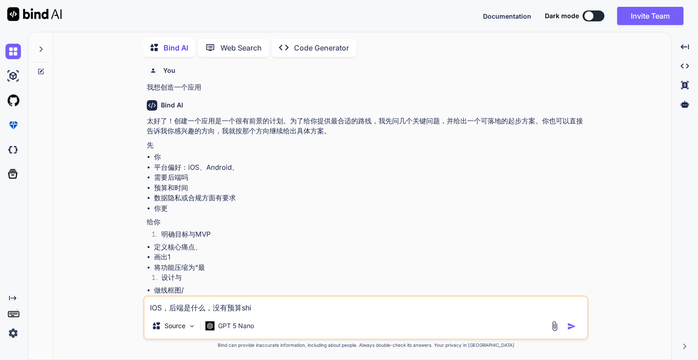
type textarea "x"
type textarea "IOS，后端是什么，没有预算shi'j"
type textarea "x"
type textarea "IOS，后端是什么，没有预算[DEMOGRAPHIC_DATA]"
type textarea "x"
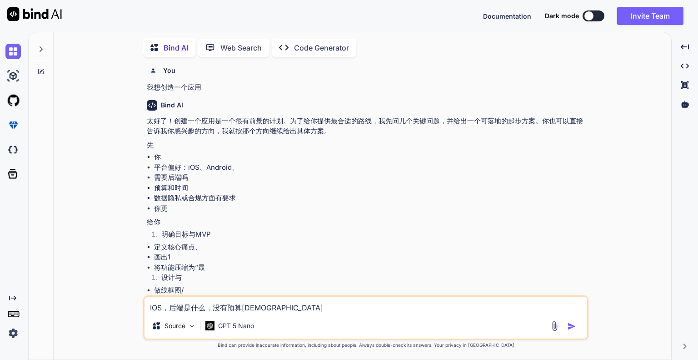
type textarea "IOS，后端是什么，没有预算[DEMOGRAPHIC_DATA]"
type textarea "x"
type textarea "IOS，后端是什么，没有预算[DEMOGRAPHIC_DATA]"
type textarea "x"
type textarea "IOS，后端是什么，没有预算时间"
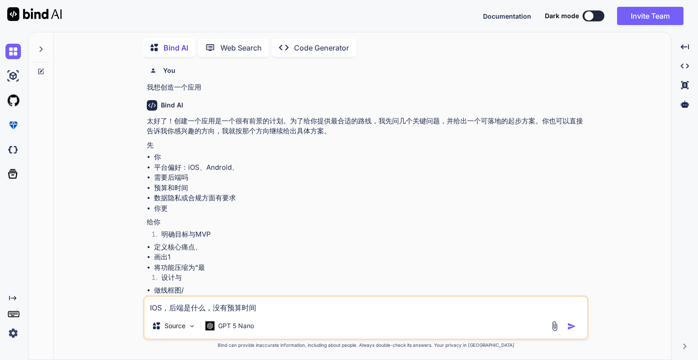
type textarea "x"
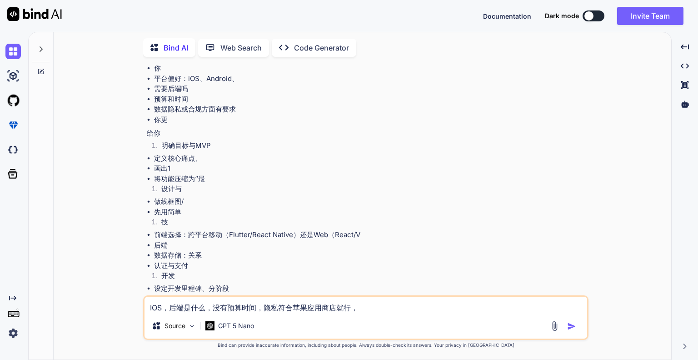
scroll to position [176, 0]
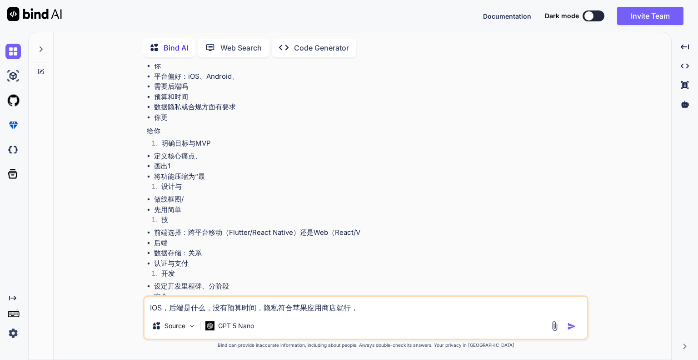
click at [404, 287] on li "设定开发里程碑、分阶段" at bounding box center [370, 286] width 433 height 10
click at [402, 299] on textarea "IOS，后端是什么，没有预算时间，隐私符合苹果应用商店就行，" at bounding box center [366, 304] width 443 height 16
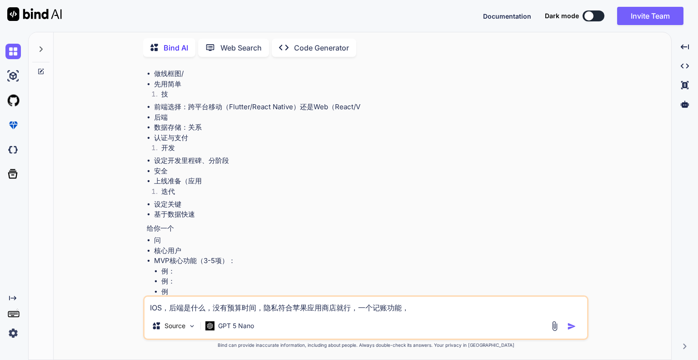
scroll to position [313, 0]
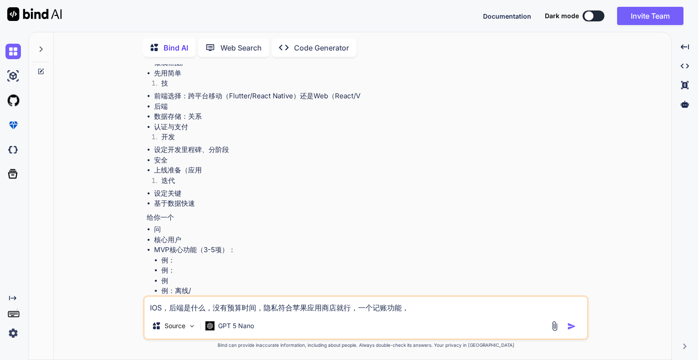
click at [433, 310] on textarea "IOS，后端是什么，没有预算时间，隐私符合苹果应用商店就行，一个记账功能，" at bounding box center [366, 304] width 443 height 16
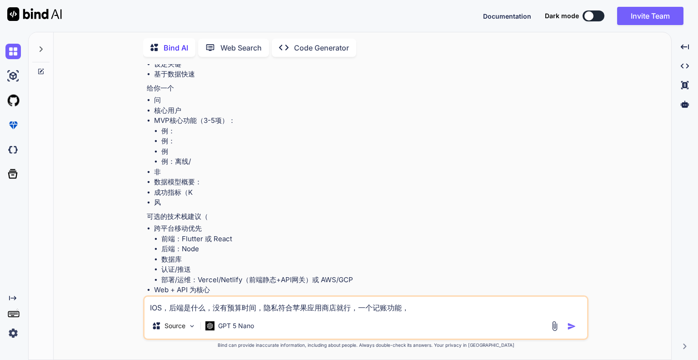
scroll to position [449, 0]
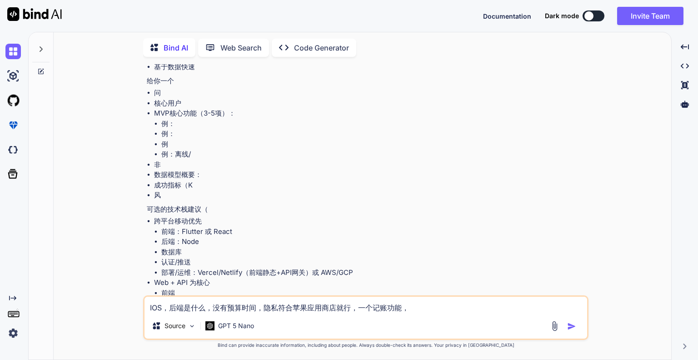
click at [433, 317] on div "Source GPT 5 Nano" at bounding box center [366, 327] width 443 height 22
click at [439, 310] on textarea "IOS，后端是什么，没有预算时间，隐私符合苹果应用商店就行，一个记账功能，" at bounding box center [366, 304] width 443 height 16
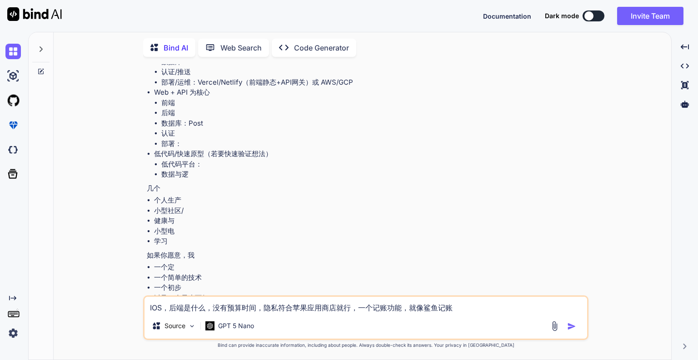
scroll to position [676, 0]
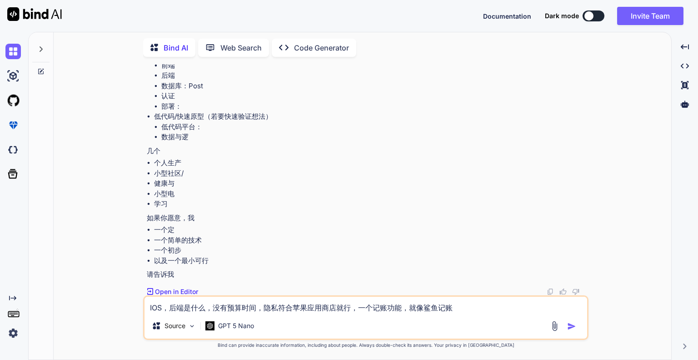
click at [459, 309] on textarea "IOS，后端是什么，没有预算时间，隐私符合苹果应用商店就行，一个记账功能，就像鲨鱼记账" at bounding box center [366, 304] width 443 height 16
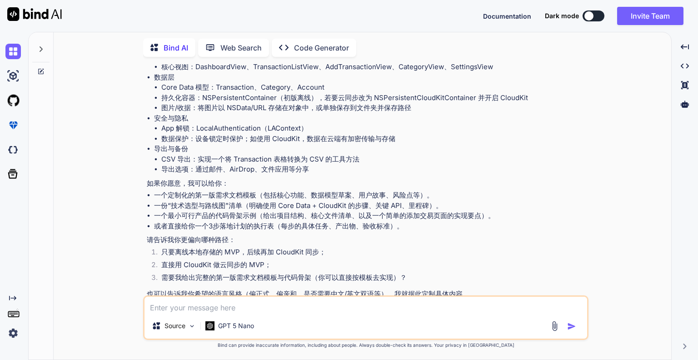
scroll to position [1864, 0]
click at [318, 304] on textarea at bounding box center [366, 304] width 443 height 16
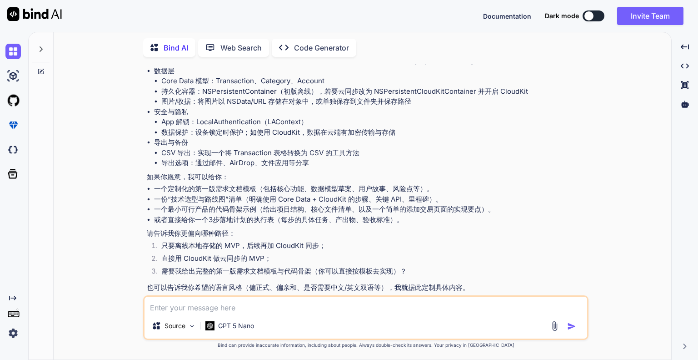
scroll to position [1872, 0]
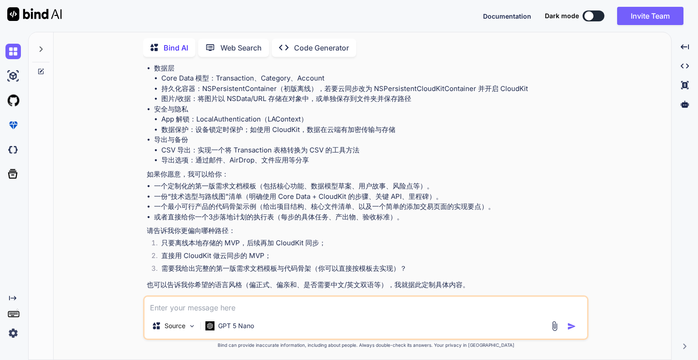
click at [302, 306] on textarea at bounding box center [366, 304] width 443 height 16
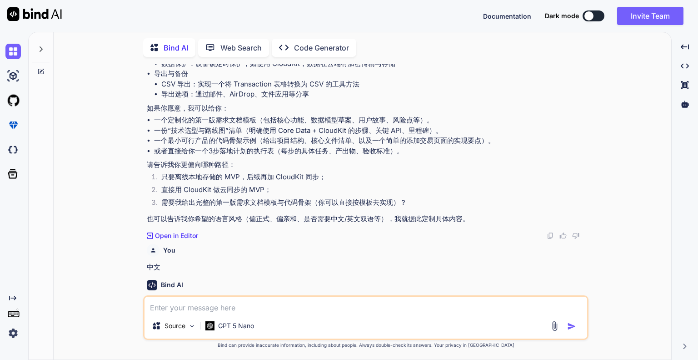
scroll to position [1969, 0]
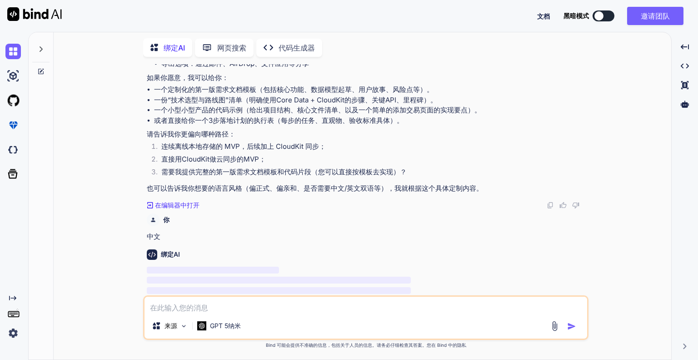
click at [564, 115] on li "或者直接给你一个3步落地计划的执行表（每步的任务、直观物、验收标准具体）。" at bounding box center [370, 120] width 433 height 10
click at [240, 325] on font "GPT 5纳米" at bounding box center [225, 325] width 31 height 8
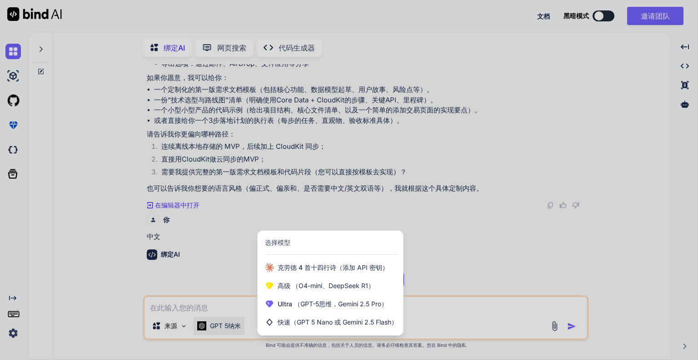
click at [336, 143] on div at bounding box center [349, 180] width 698 height 360
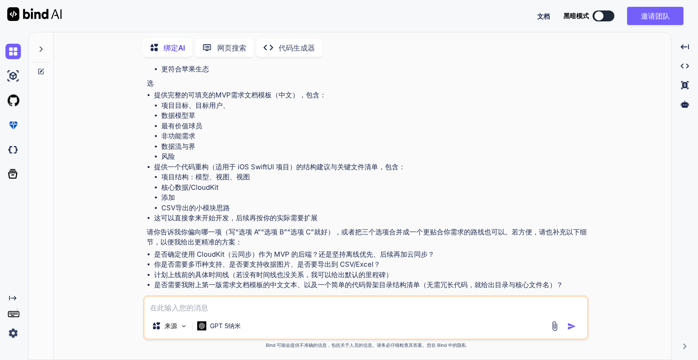
scroll to position [2561, 0]
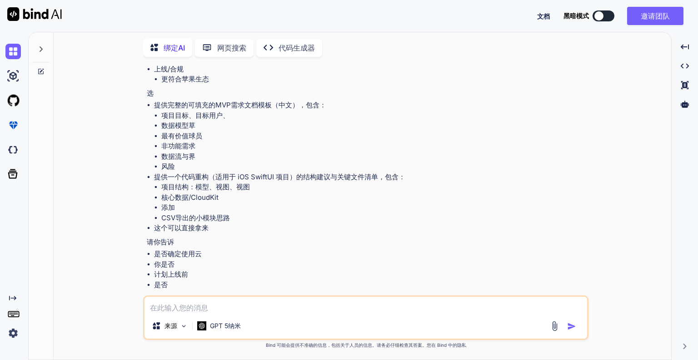
drag, startPoint x: 213, startPoint y: 306, endPoint x: 212, endPoint y: 311, distance: 5.5
click at [213, 306] on textarea at bounding box center [366, 304] width 443 height 16
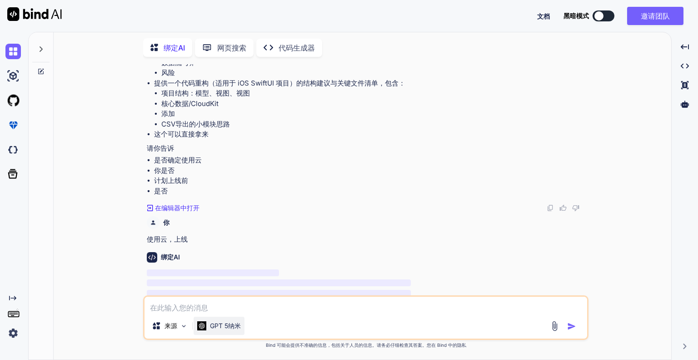
scroll to position [2657, 0]
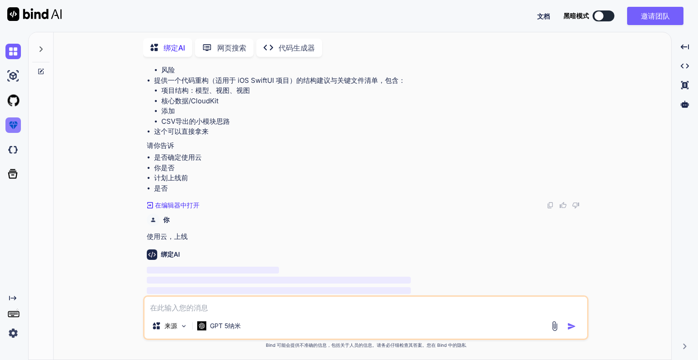
click at [12, 130] on img at bounding box center [12, 124] width 15 height 15
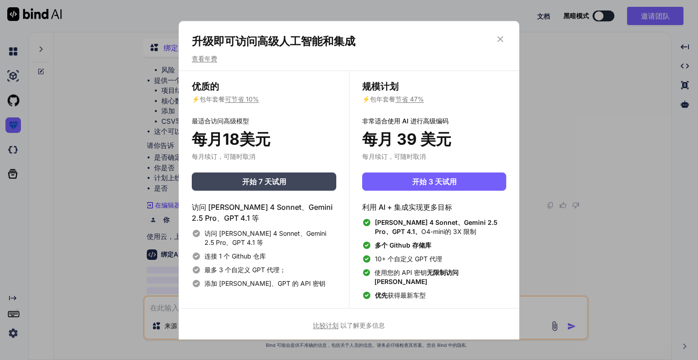
click at [500, 41] on icon at bounding box center [501, 39] width 6 height 6
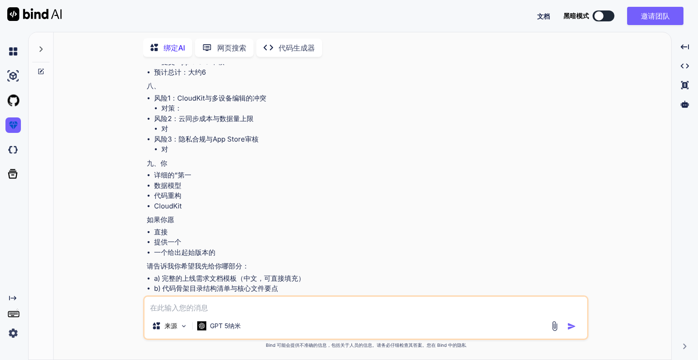
scroll to position [3964, 0]
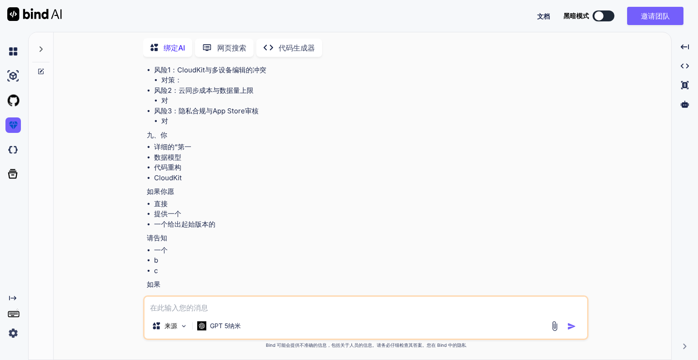
click at [228, 307] on textarea at bounding box center [366, 304] width 443 height 16
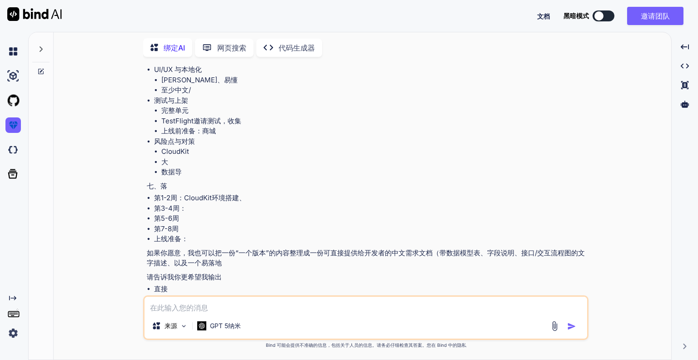
scroll to position [5511, 0]
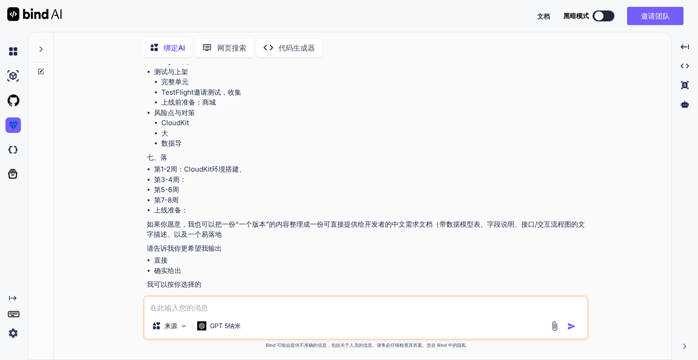
click at [175, 305] on textarea at bounding box center [366, 304] width 443 height 16
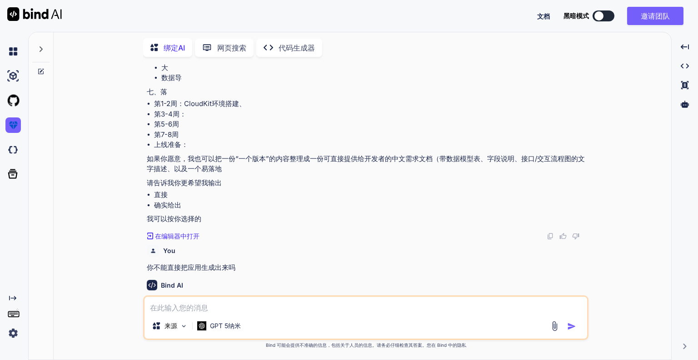
scroll to position [5607, 0]
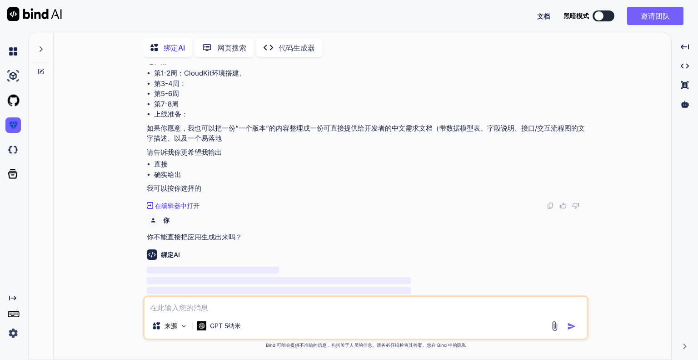
click at [158, 249] on div "绑定AI" at bounding box center [367, 254] width 440 height 10
click at [182, 322] on img at bounding box center [184, 326] width 8 height 8
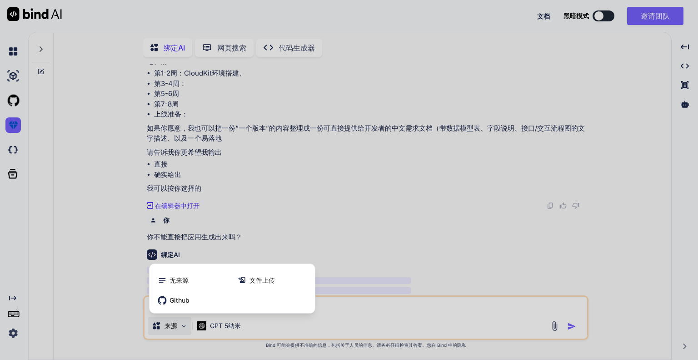
click at [181, 325] on div at bounding box center [349, 180] width 698 height 360
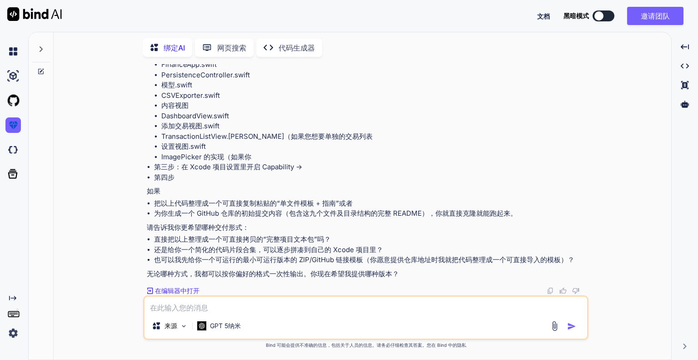
scroll to position [13457, 0]
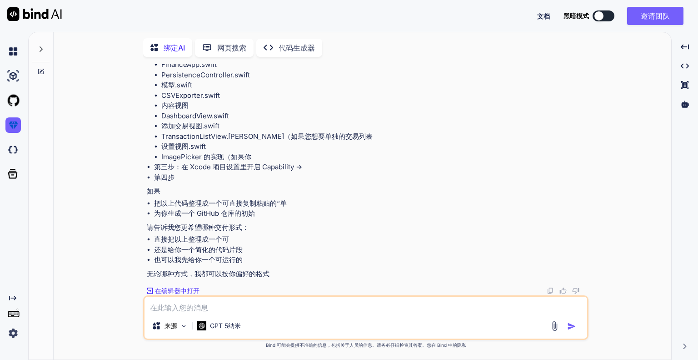
click at [214, 305] on textarea at bounding box center [366, 304] width 443 height 16
